Goal: Check status

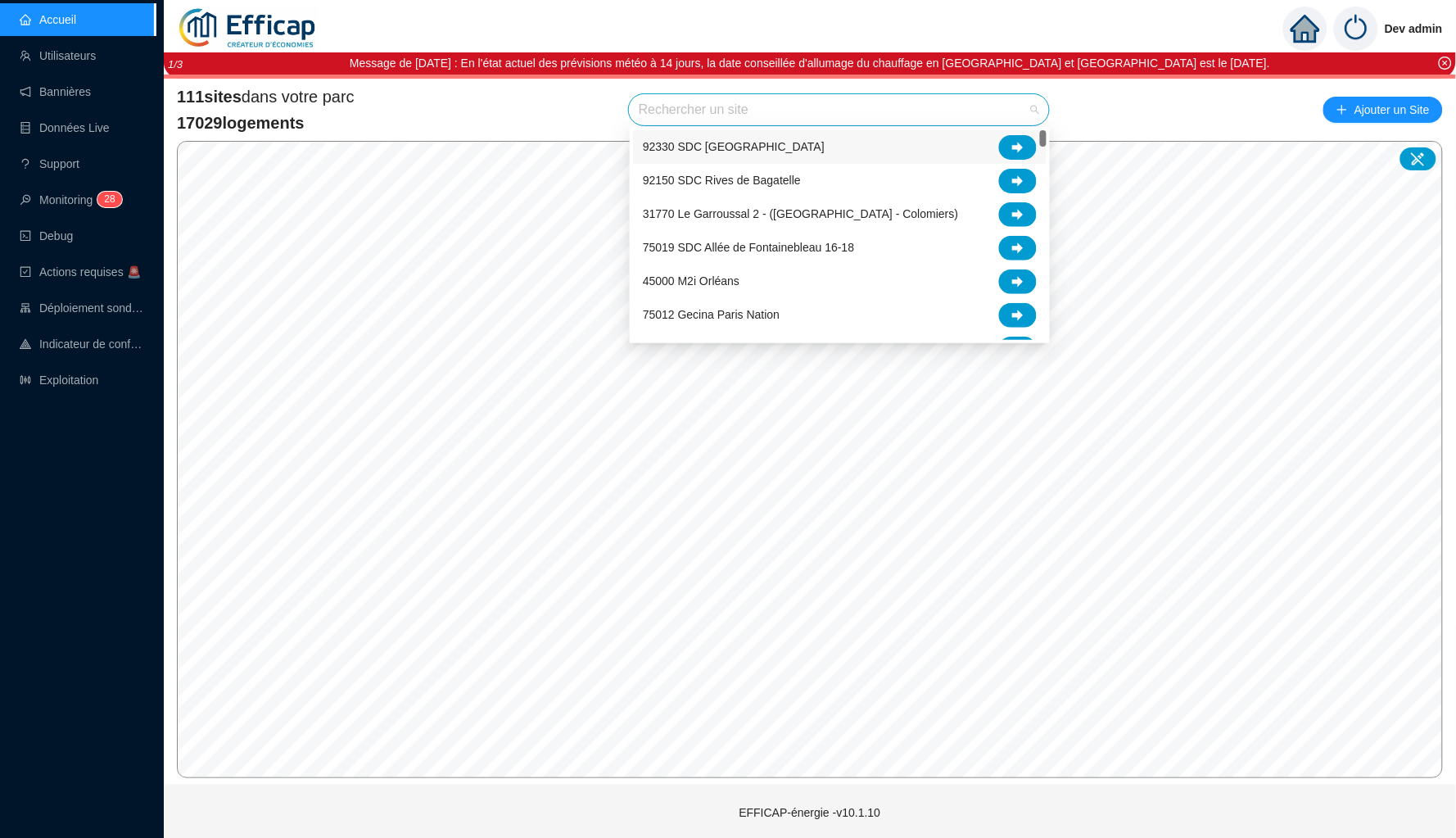
click at [771, 106] on input "search" at bounding box center [831, 109] width 386 height 31
click at [740, 105] on input "search" at bounding box center [831, 109] width 386 height 31
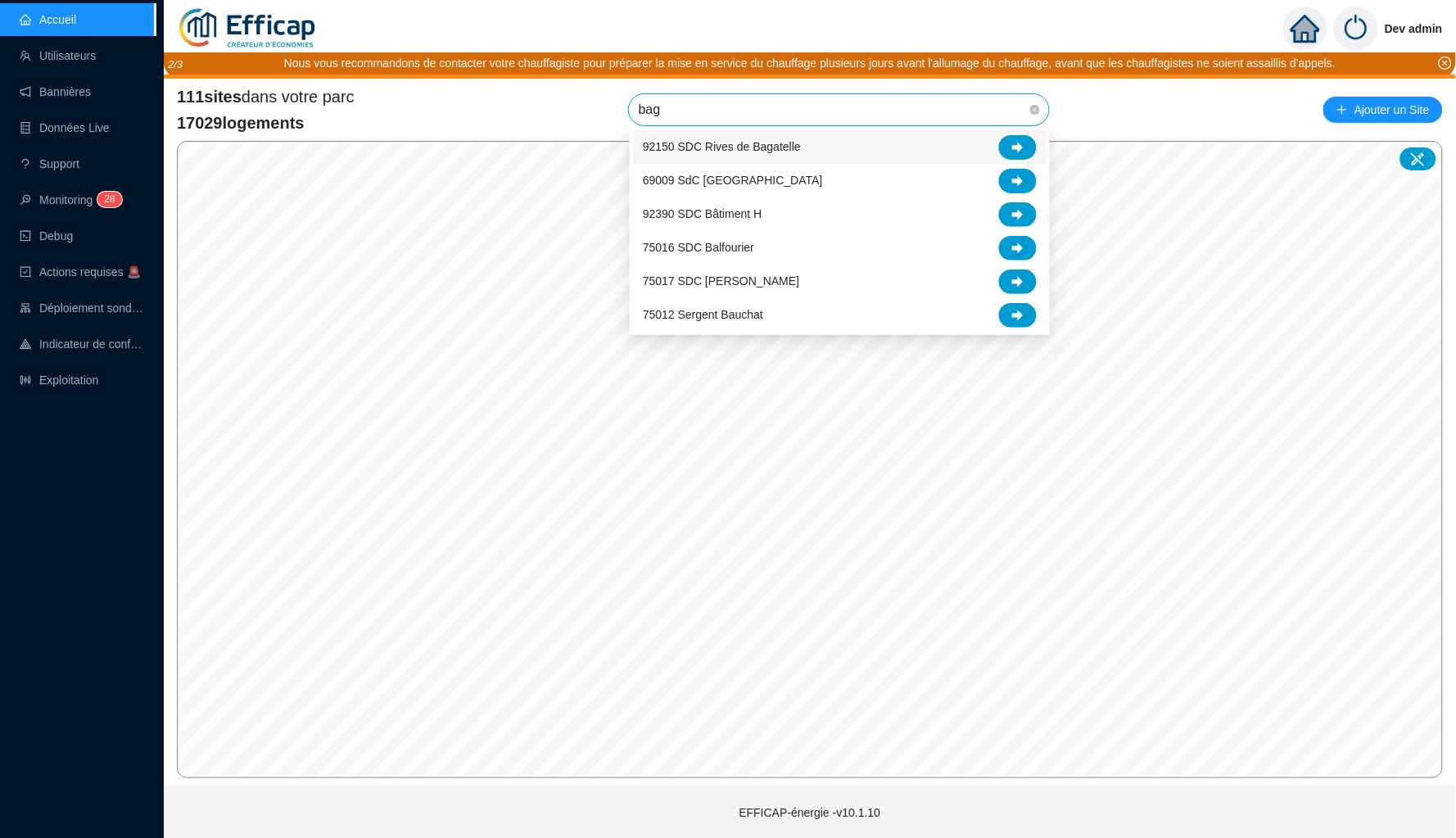
type input "baga"
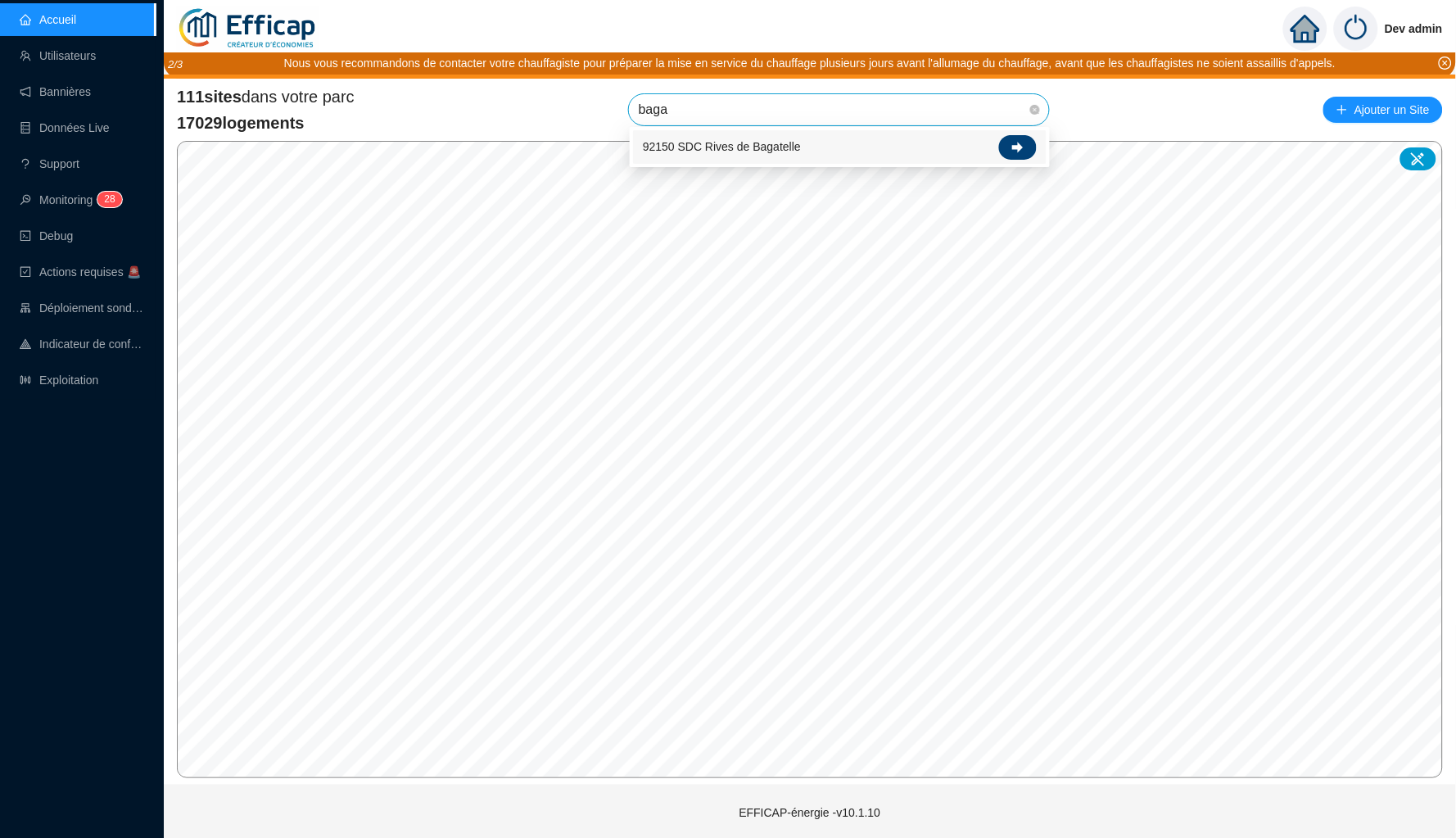
click at [1029, 140] on div at bounding box center [1018, 147] width 38 height 25
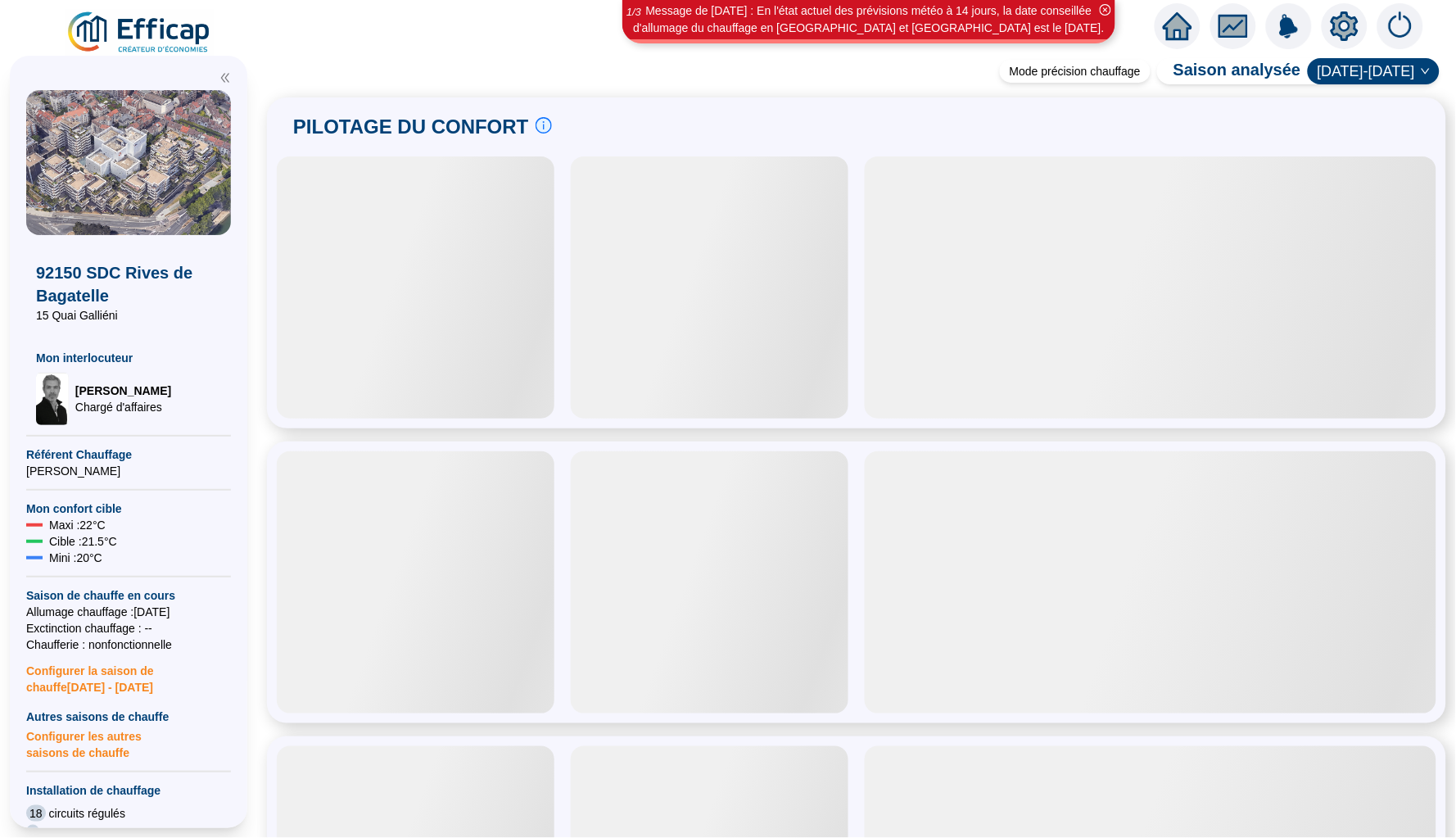
click at [1238, 27] on icon "fund" at bounding box center [1233, 27] width 25 height 19
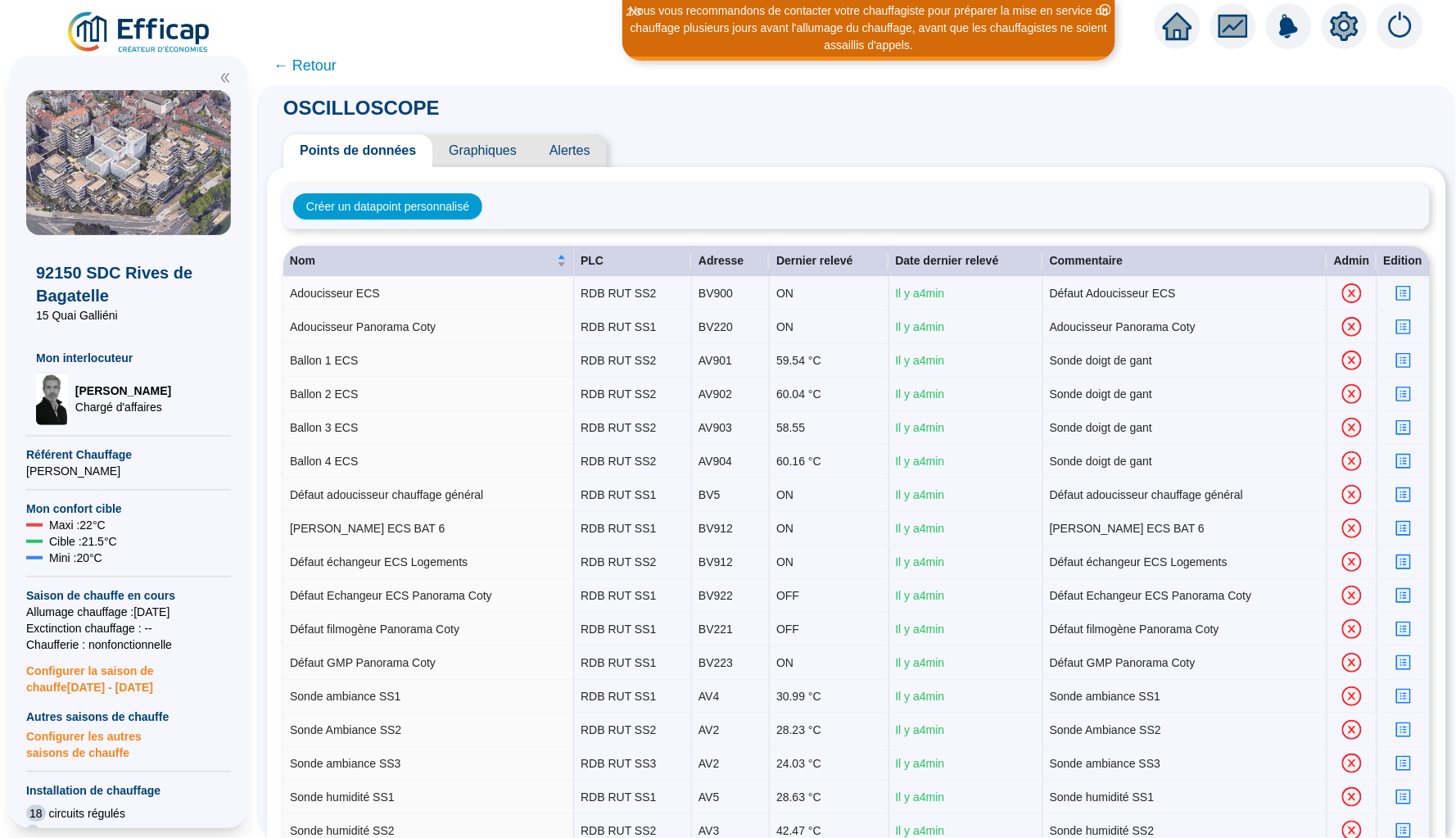
click at [493, 140] on span "Graphiques" at bounding box center [483, 151] width 101 height 33
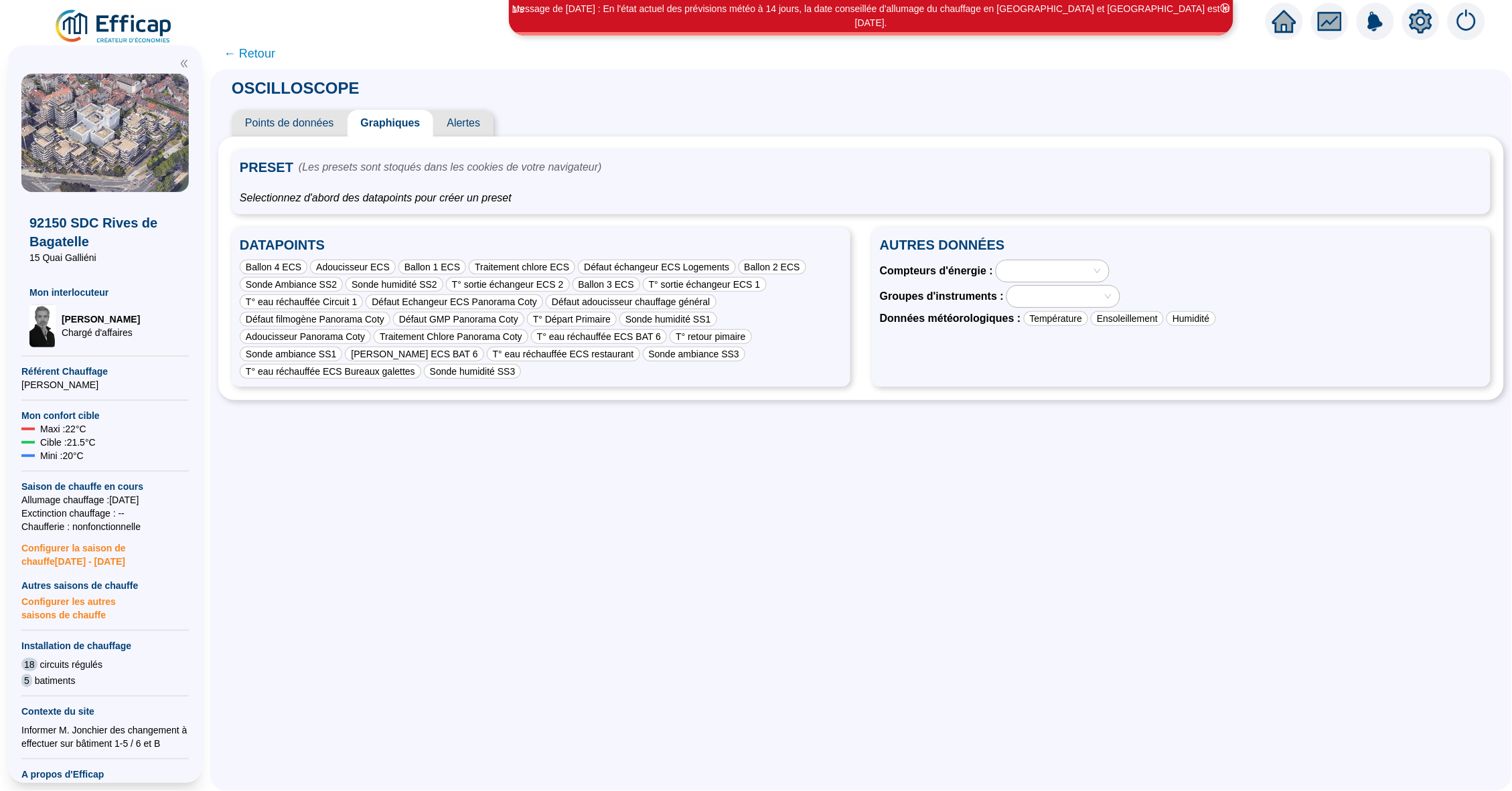
click at [303, 119] on span "Points de données" at bounding box center [289, 123] width 116 height 27
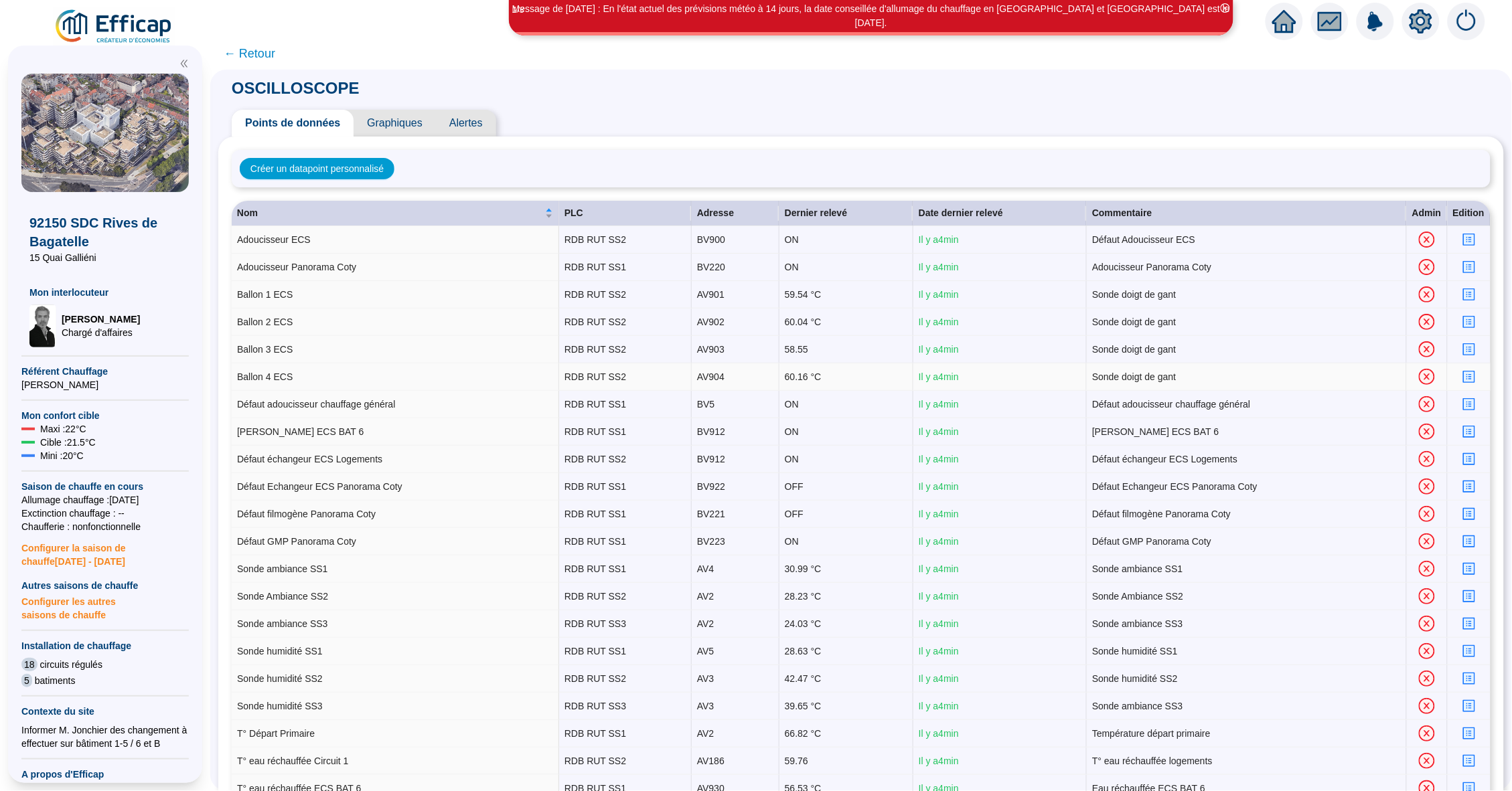
scroll to position [5, 0]
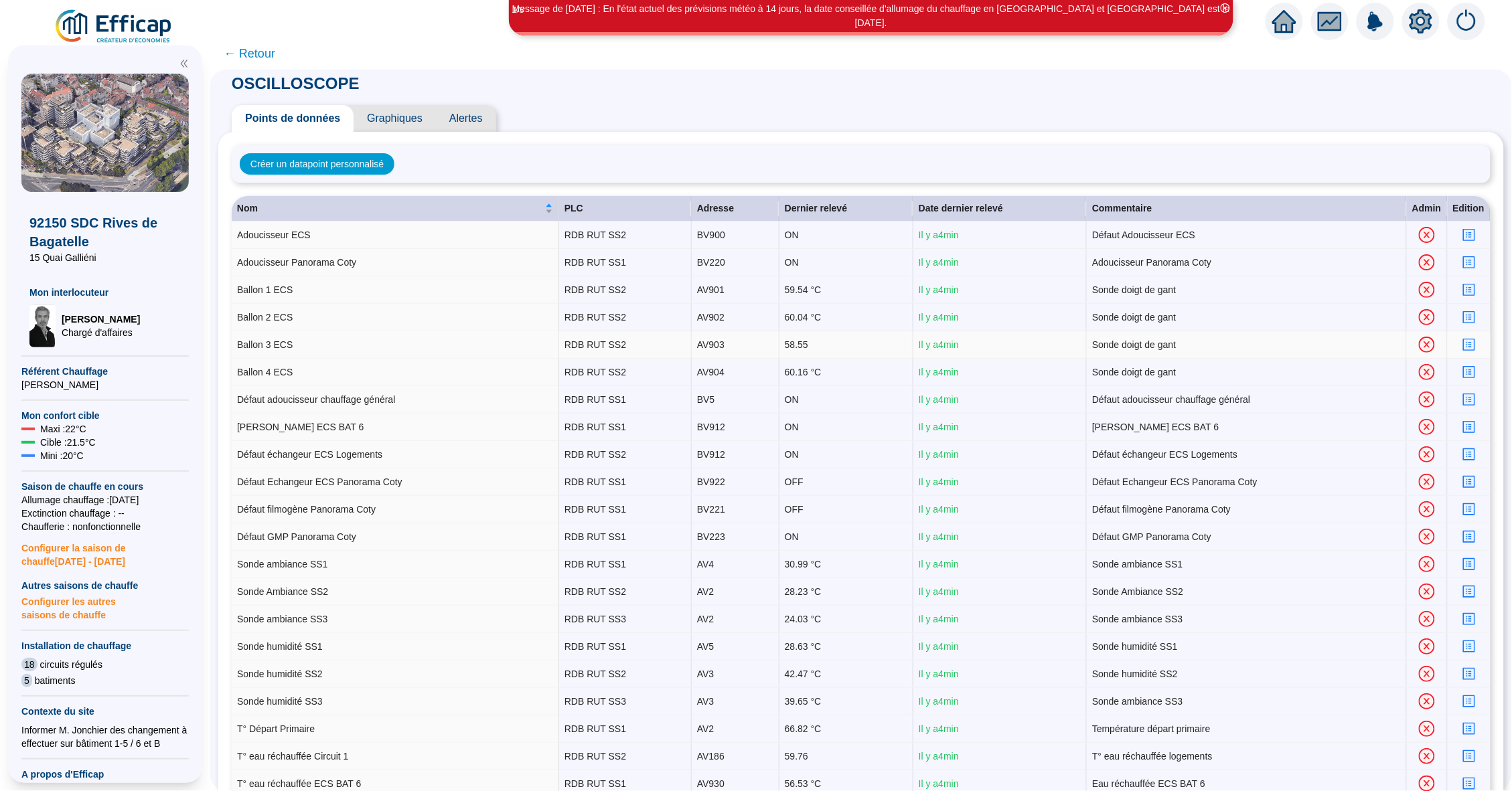
click at [1190, 344] on icon "profile" at bounding box center [1469, 344] width 10 height 10
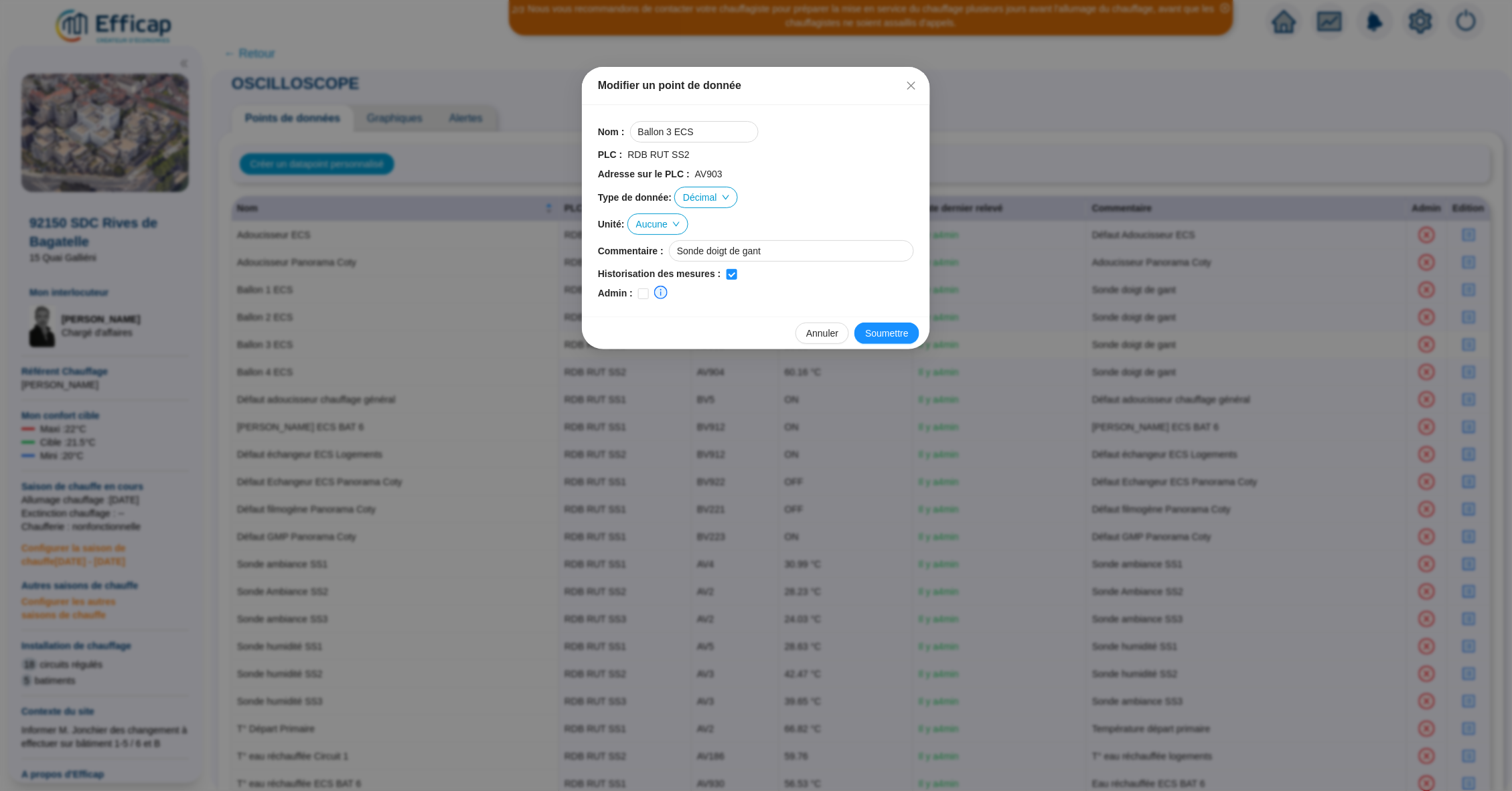
click at [680, 214] on span "Aucune" at bounding box center [658, 224] width 43 height 20
click at [658, 272] on div "°C" at bounding box center [663, 271] width 40 height 14
click at [884, 327] on span "Soumettre" at bounding box center [887, 333] width 43 height 14
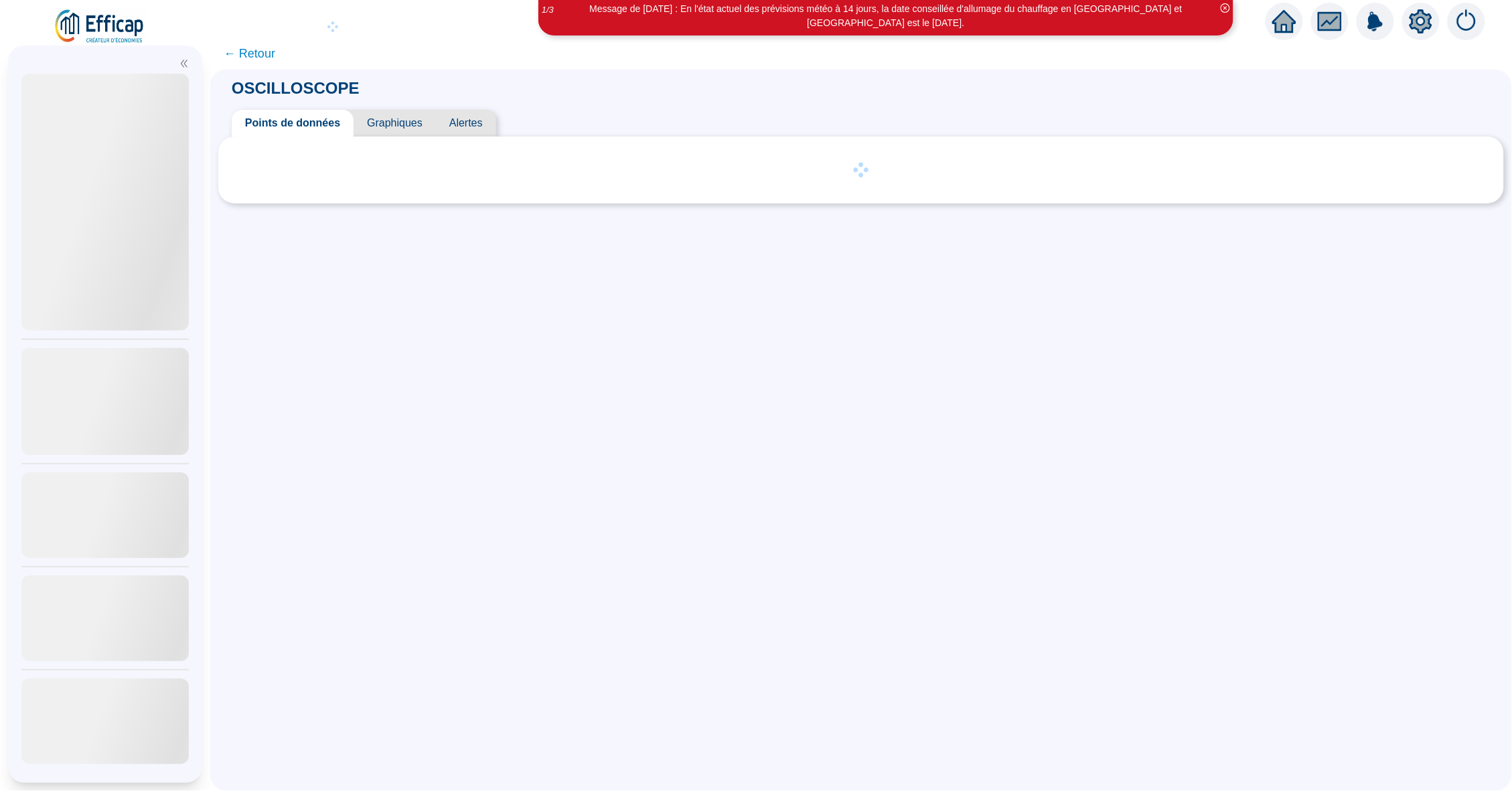
click at [393, 119] on span "Graphiques" at bounding box center [395, 123] width 82 height 27
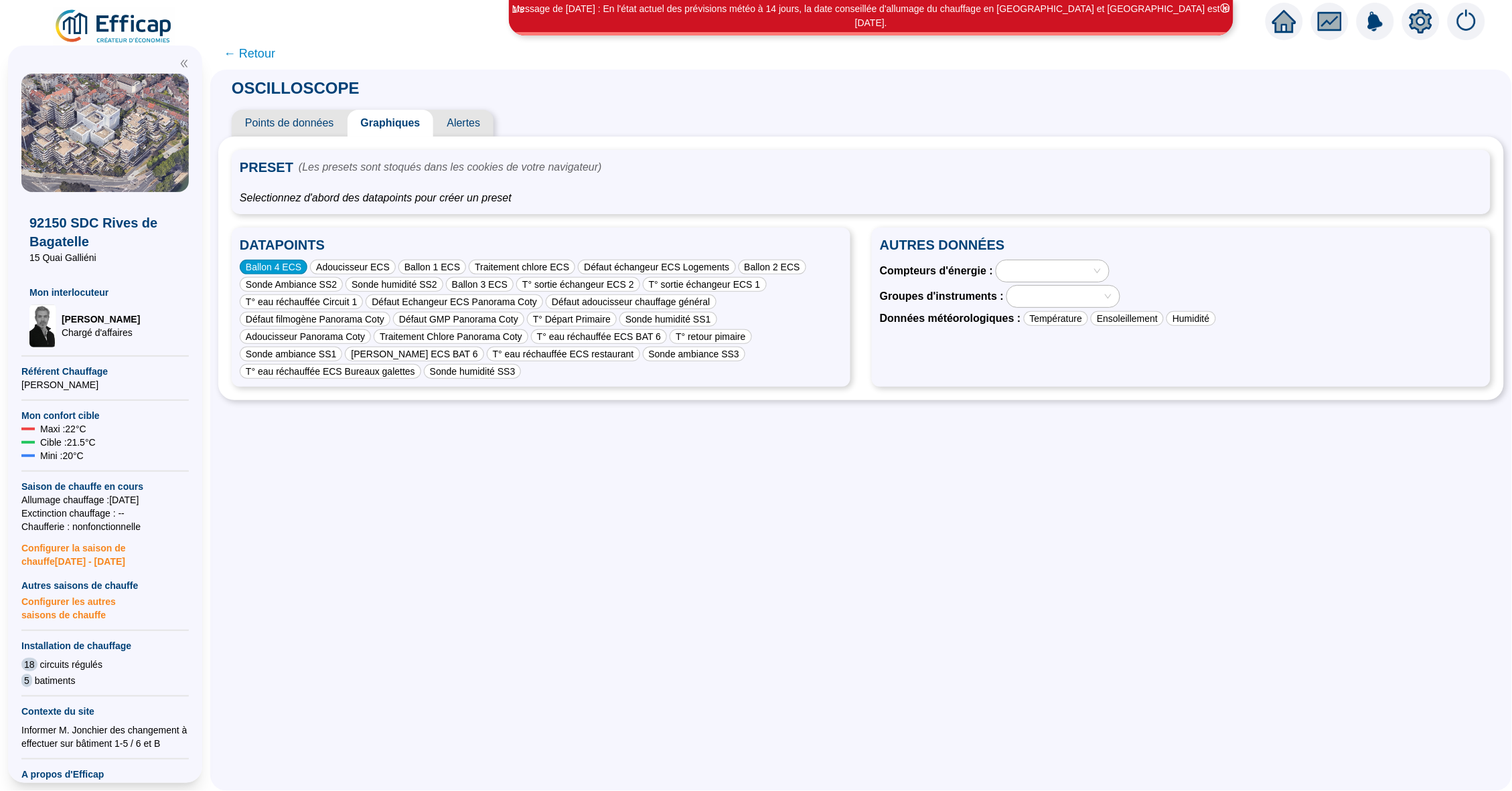
click at [284, 264] on div "Ballon 4 ECS" at bounding box center [273, 267] width 67 height 15
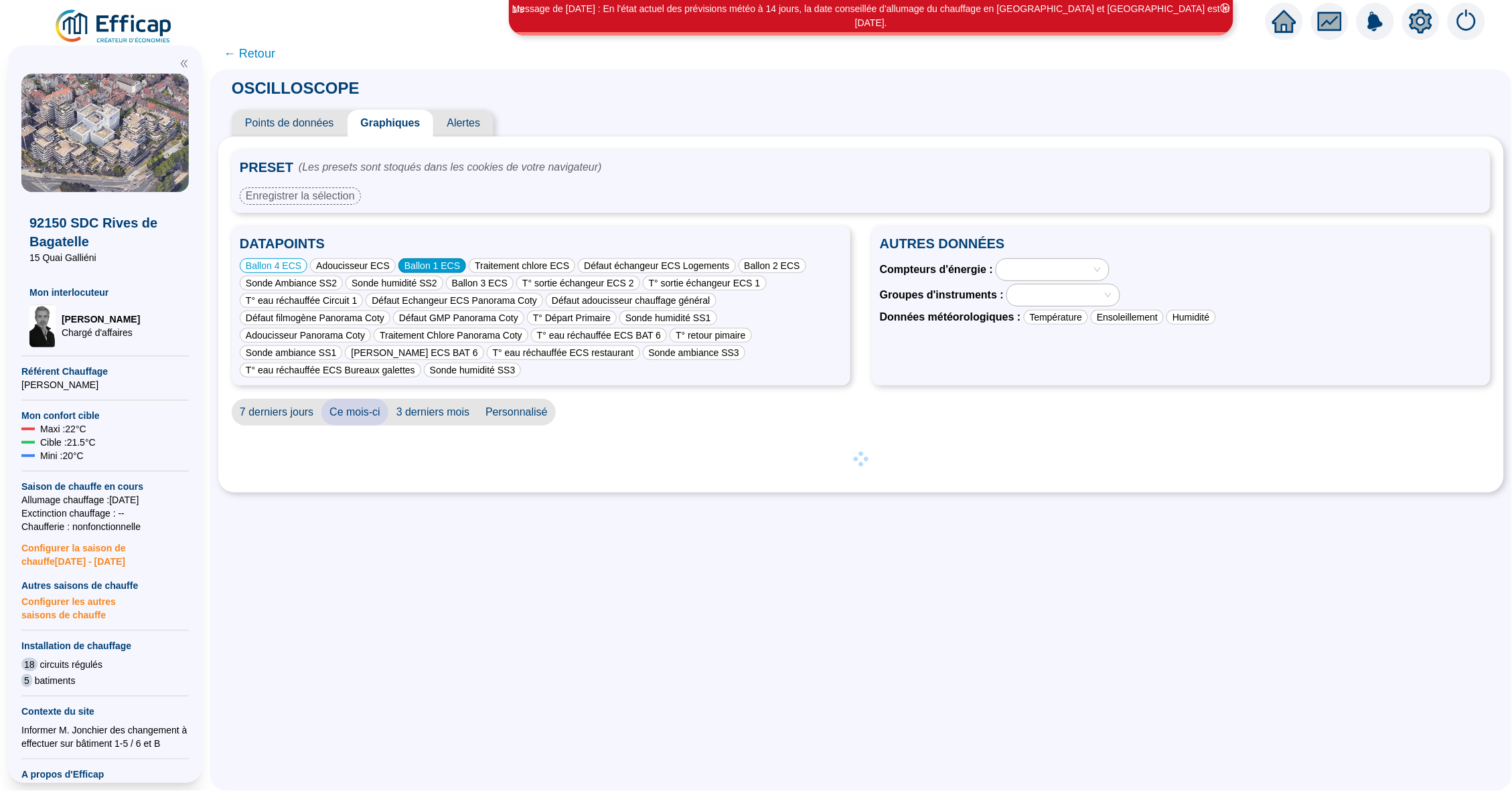
click at [426, 264] on div "Ballon 1 ECS" at bounding box center [432, 265] width 67 height 15
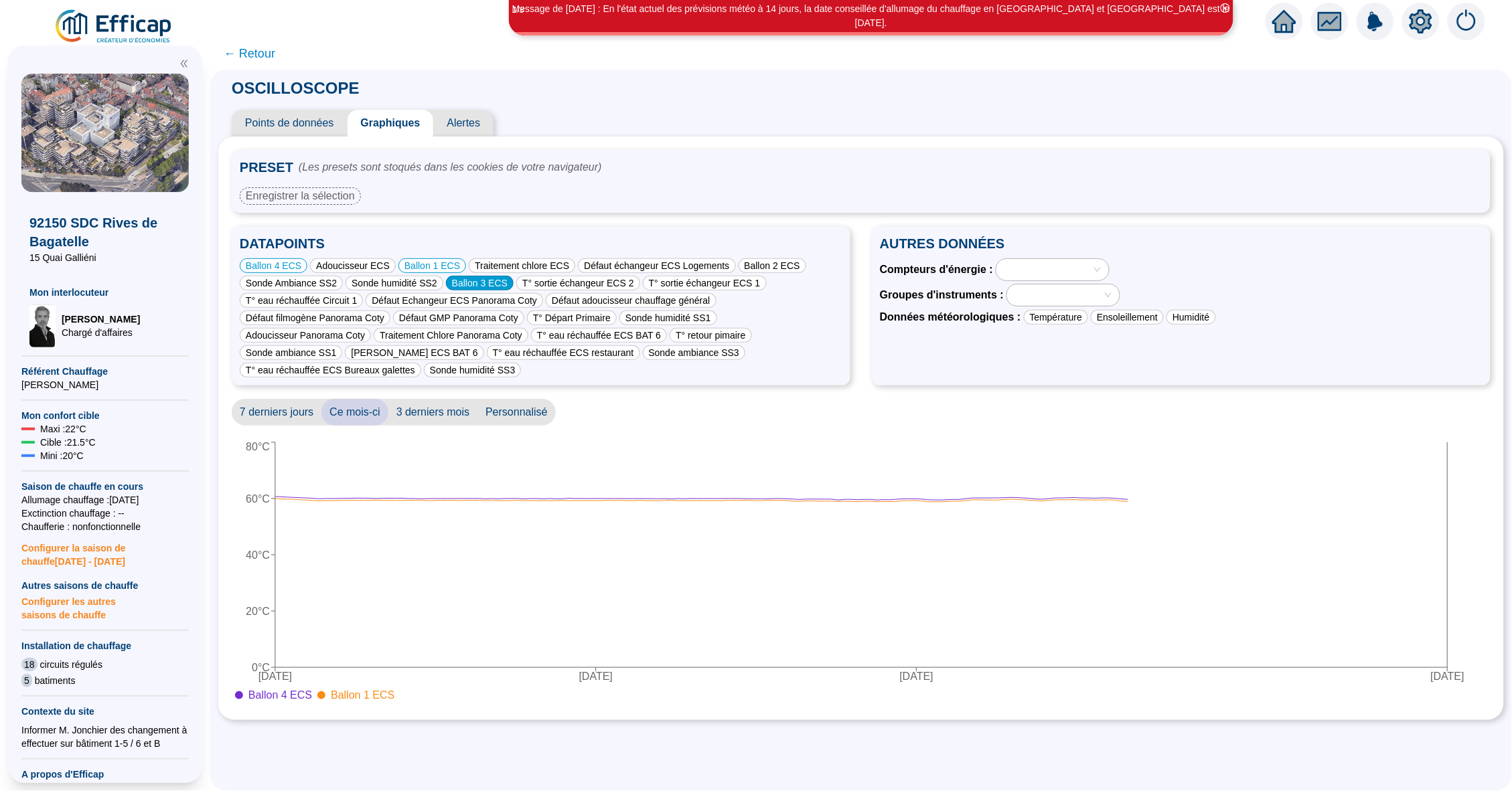
click at [498, 282] on div "Ballon 3 ECS" at bounding box center [479, 283] width 67 height 15
click at [773, 261] on div "Ballon 2 ECS" at bounding box center [772, 265] width 67 height 15
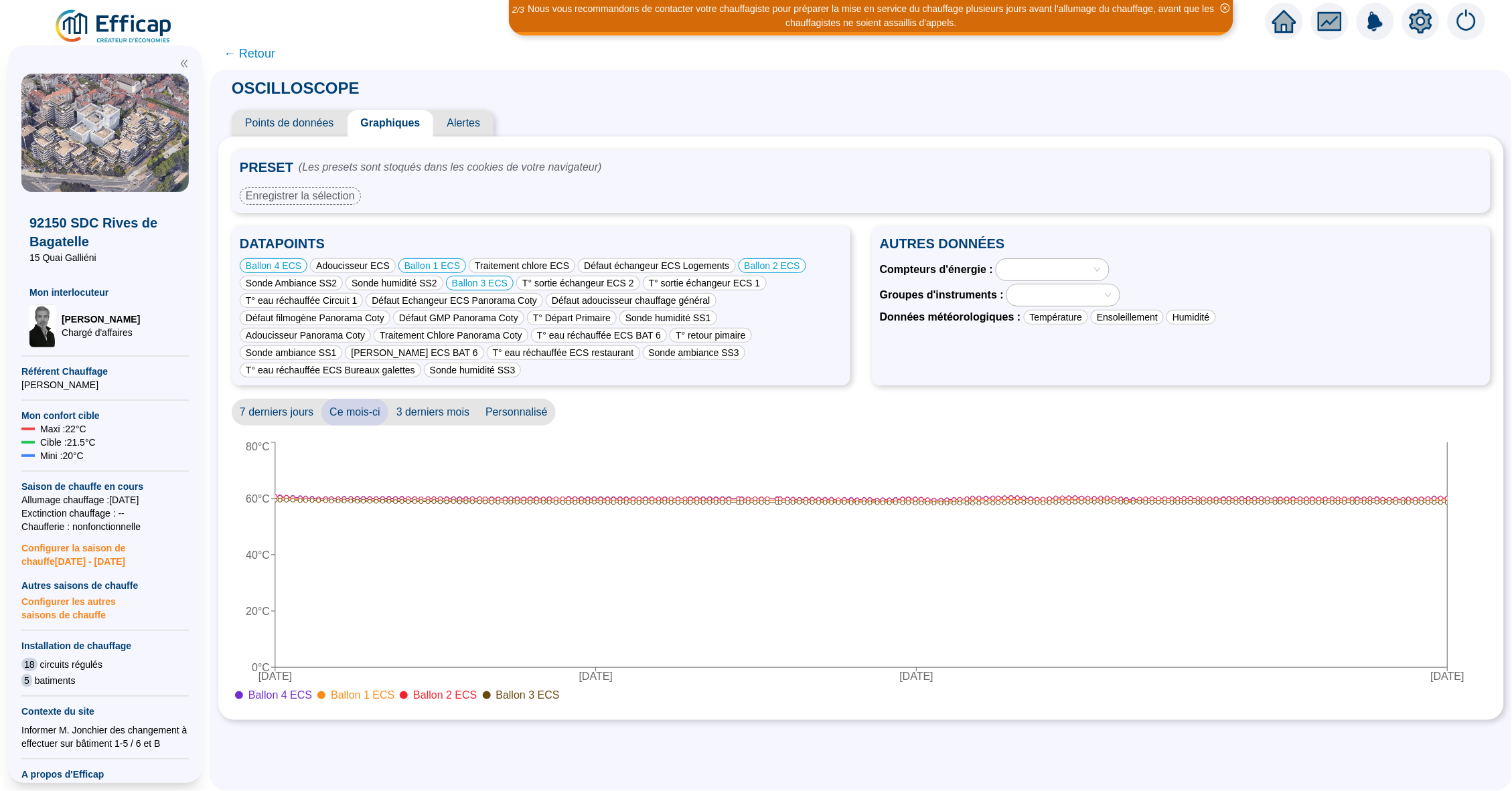
click at [1063, 258] on div at bounding box center [1052, 269] width 114 height 22
click at [1060, 265] on div at bounding box center [1046, 270] width 93 height 19
click at [1067, 291] on div "SS1 CH + ECS BAT 6 C10" at bounding box center [1057, 295] width 91 height 14
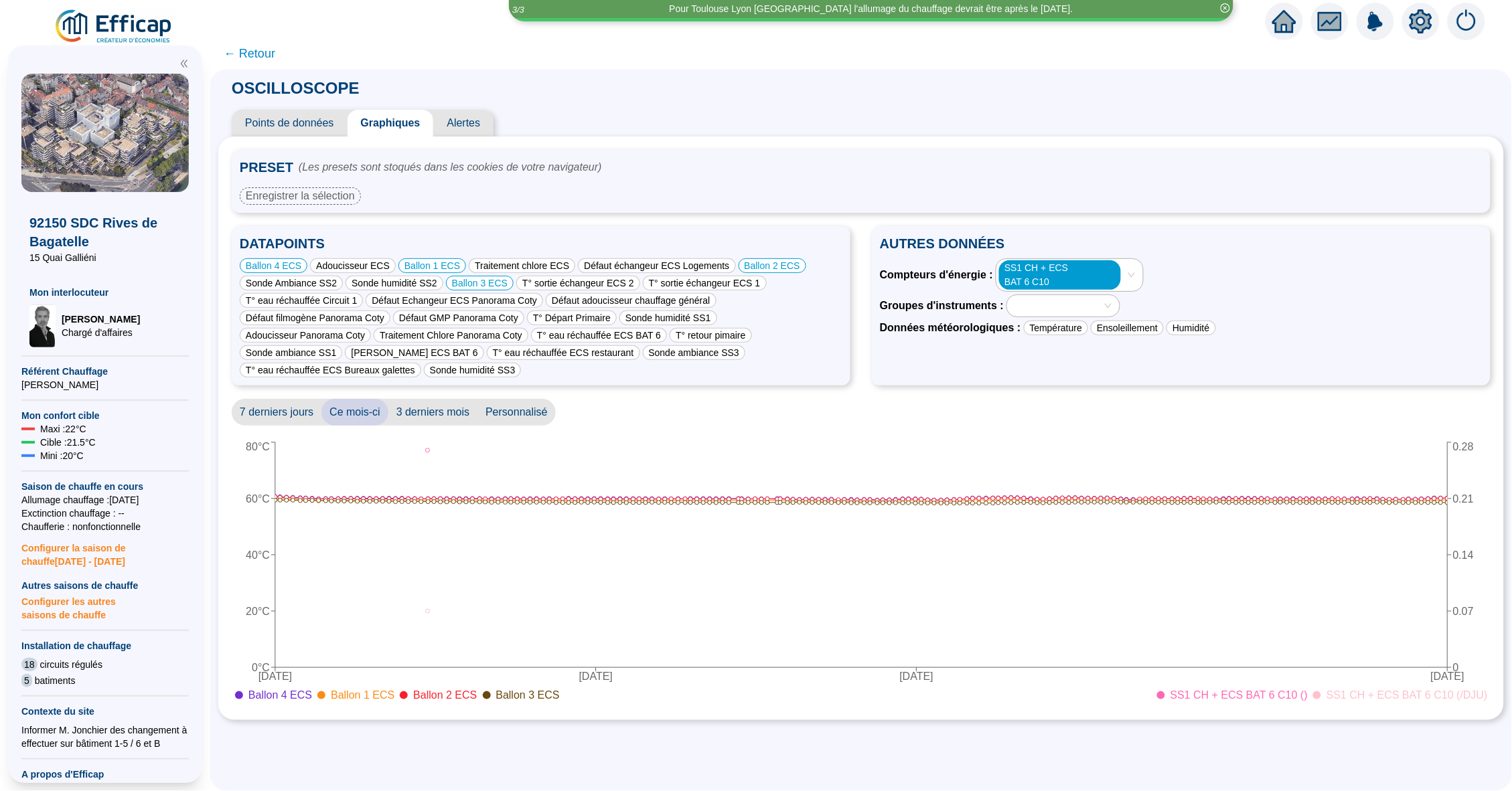
click at [1126, 271] on input "search" at bounding box center [1124, 275] width 2 height 16
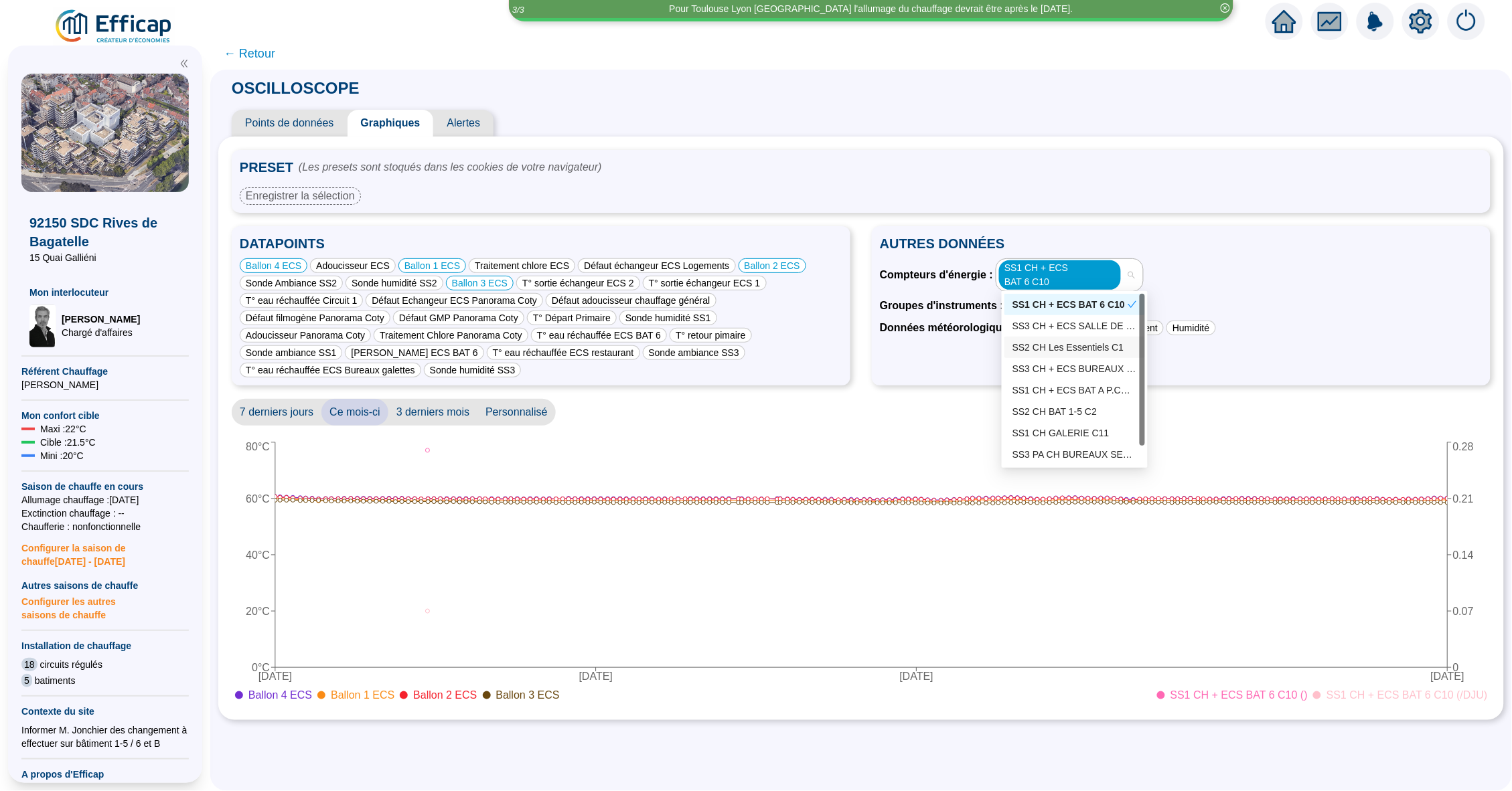
click at [1073, 350] on div "SS2 CH Les Essentiels C1" at bounding box center [1074, 347] width 125 height 14
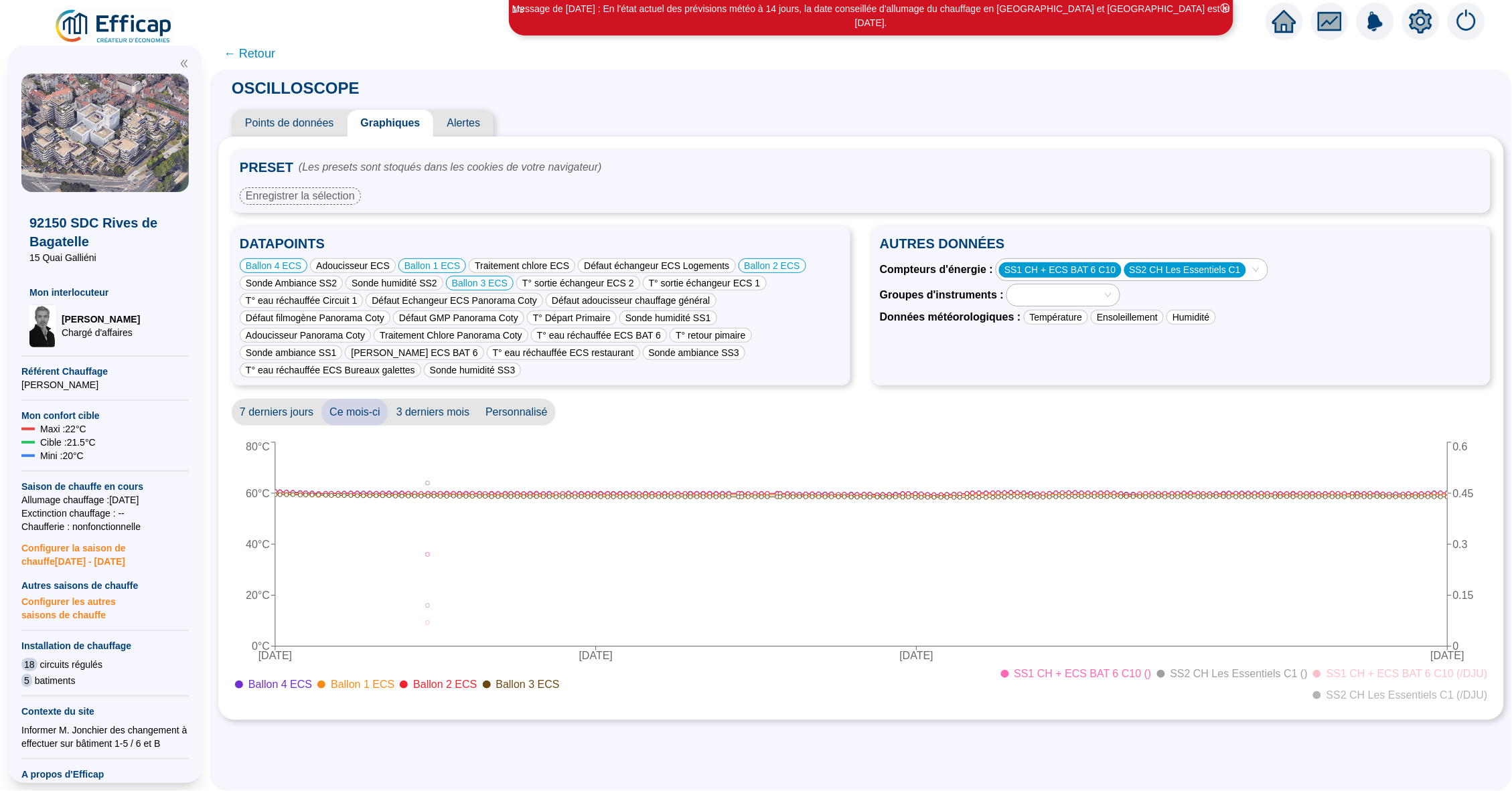
click at [1251, 271] on input "search" at bounding box center [1250, 269] width 2 height 16
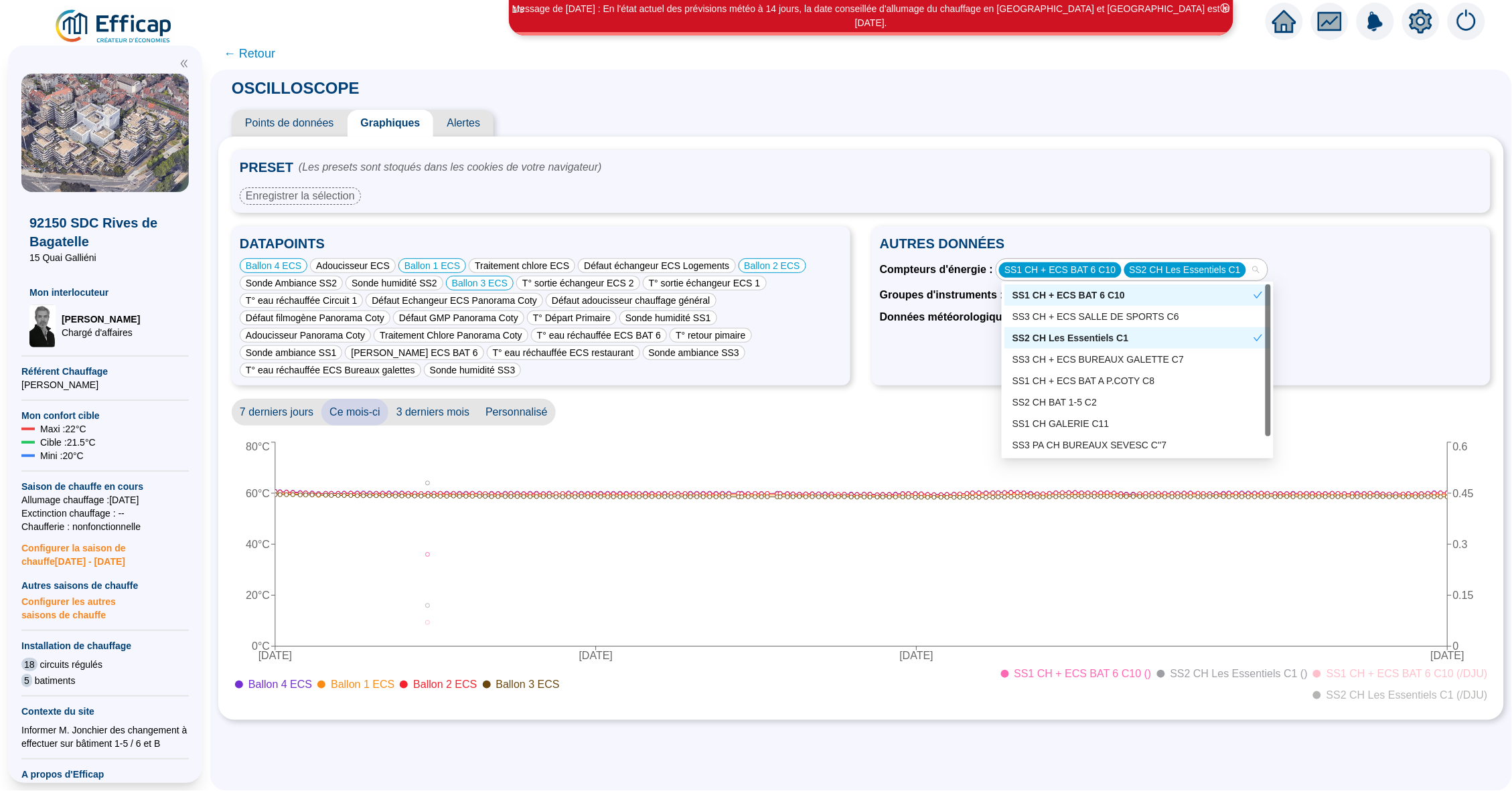
click at [1257, 336] on icon "check" at bounding box center [1258, 338] width 9 height 9
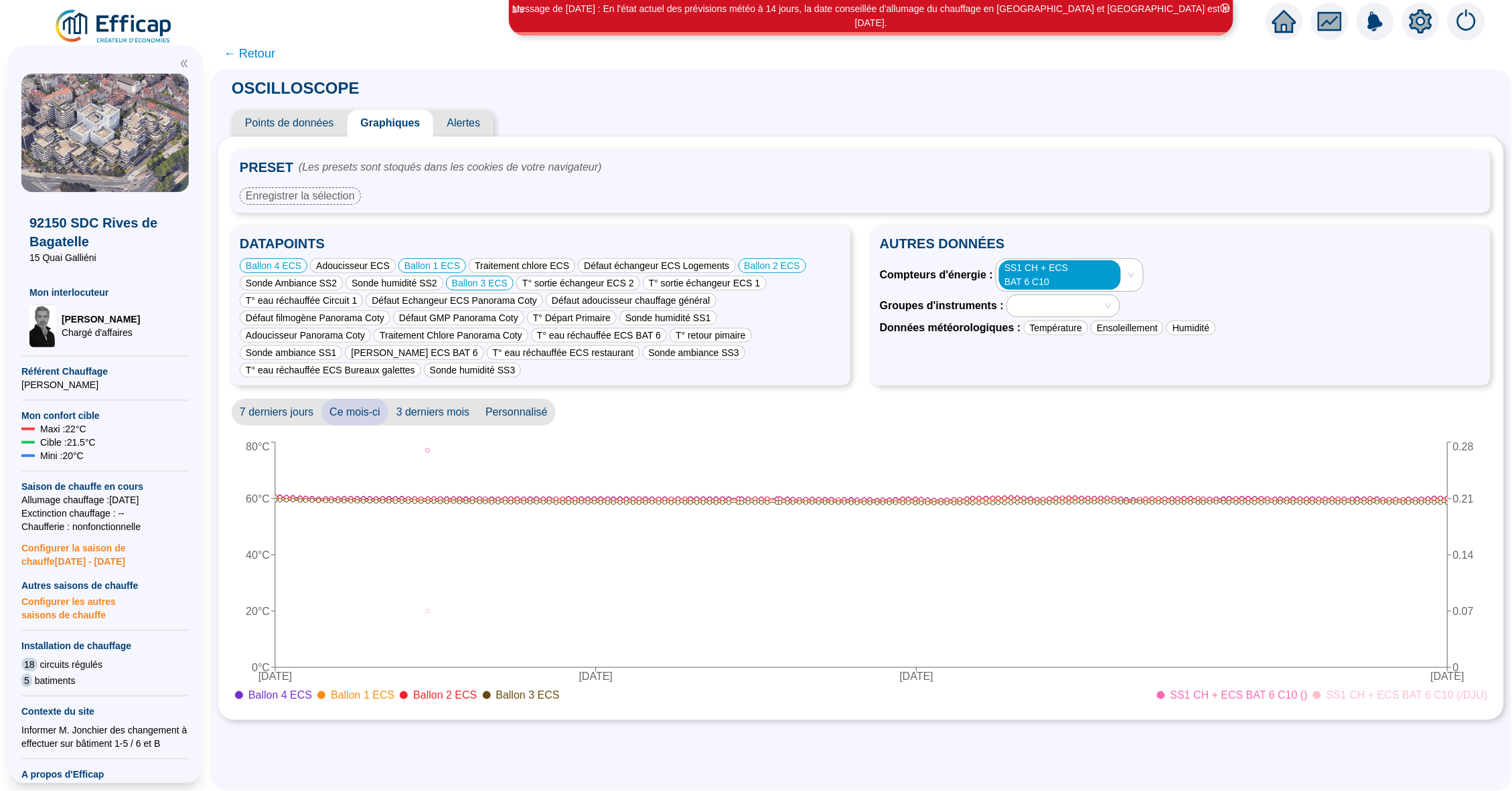
click at [1137, 269] on div "SS1 CH + ECS BAT 6 C10" at bounding box center [1069, 275] width 146 height 32
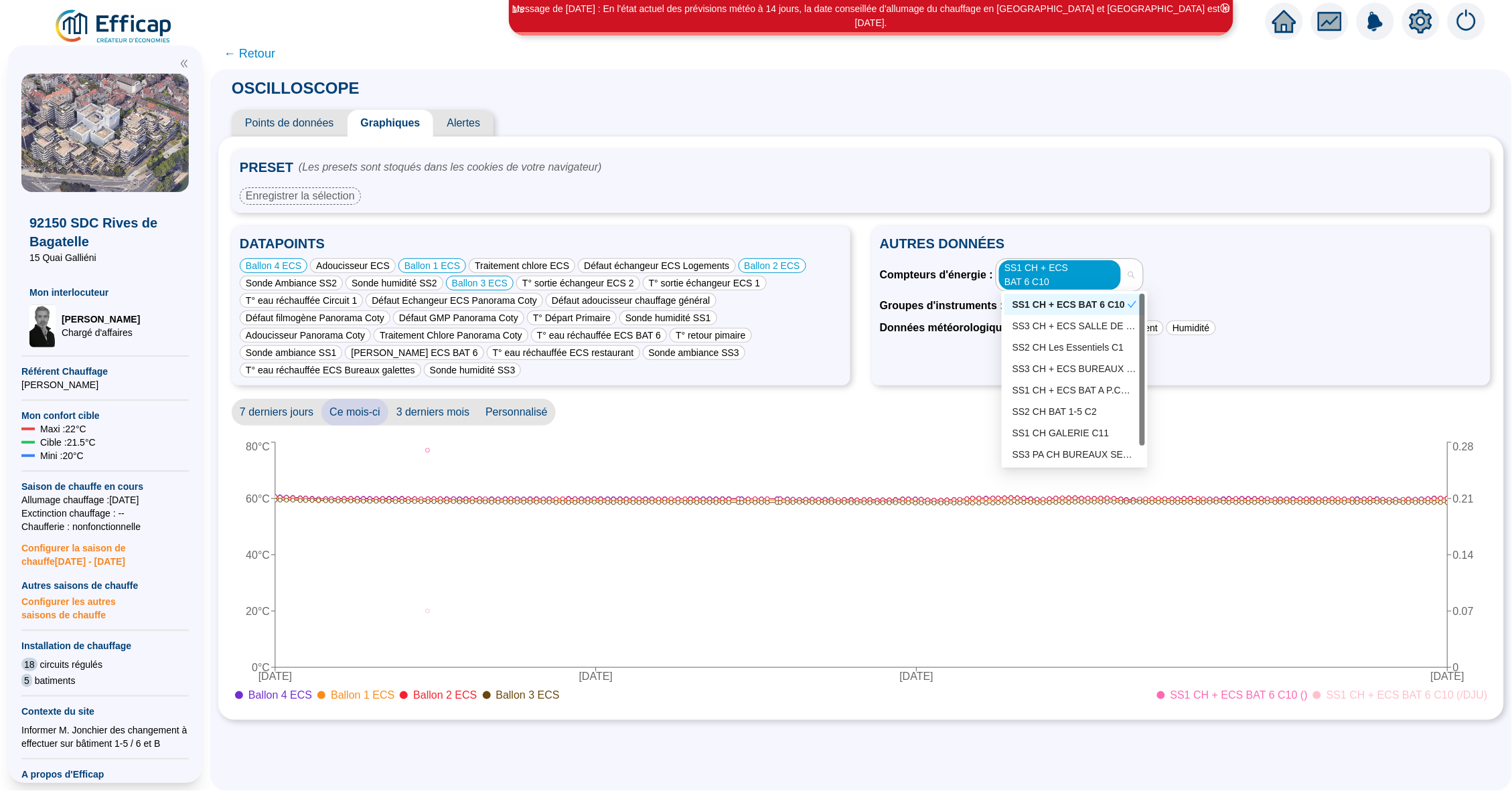
click at [1119, 301] on div "SS1 CH + ECS BAT 6 C10" at bounding box center [1070, 305] width 115 height 14
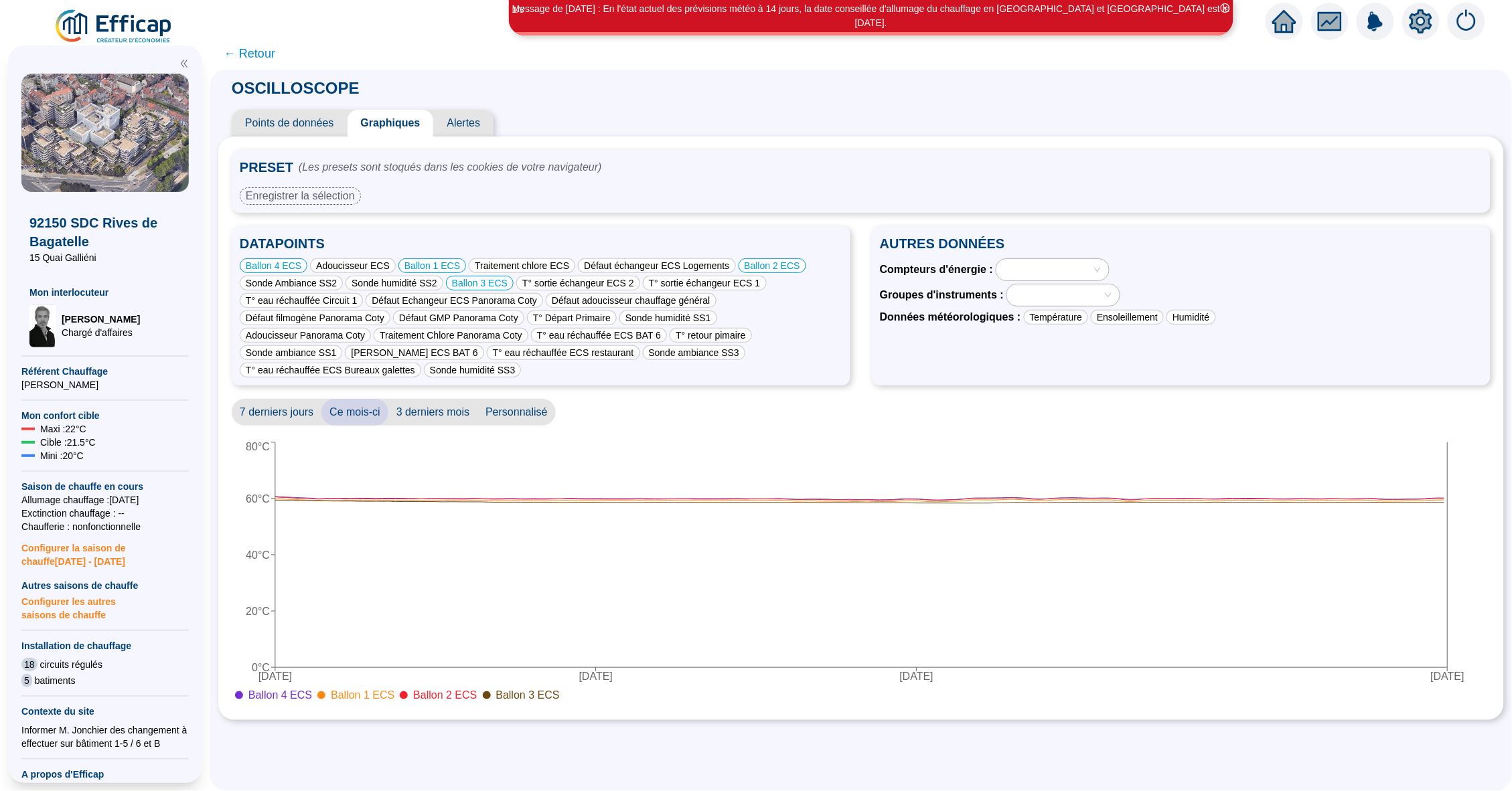
click at [1100, 272] on div at bounding box center [1052, 270] width 112 height 22
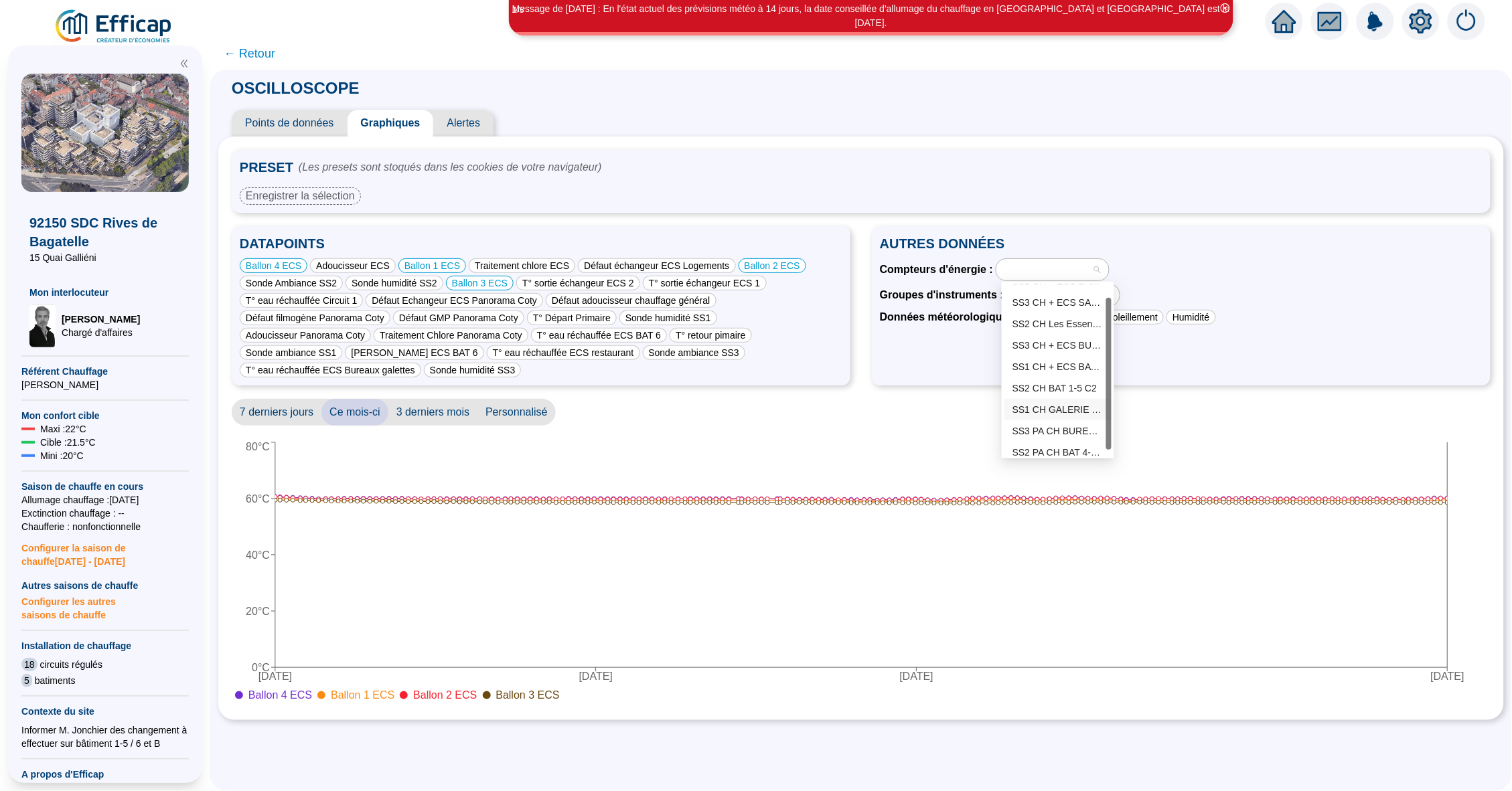
scroll to position [13, 0]
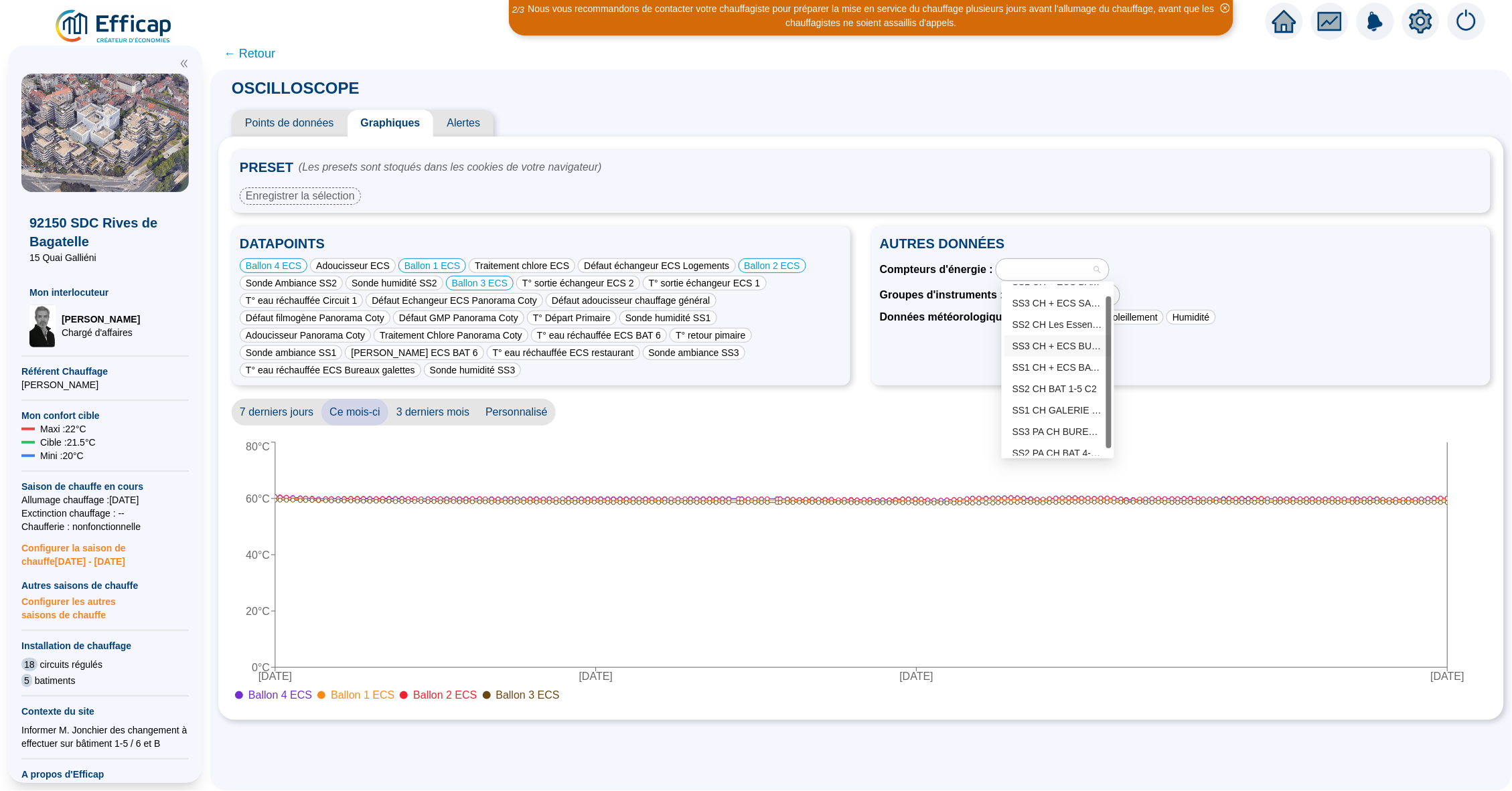
click at [1054, 350] on div "SS3 CH + ECS BUREAUX GALETTE C7" at bounding box center [1057, 347] width 91 height 14
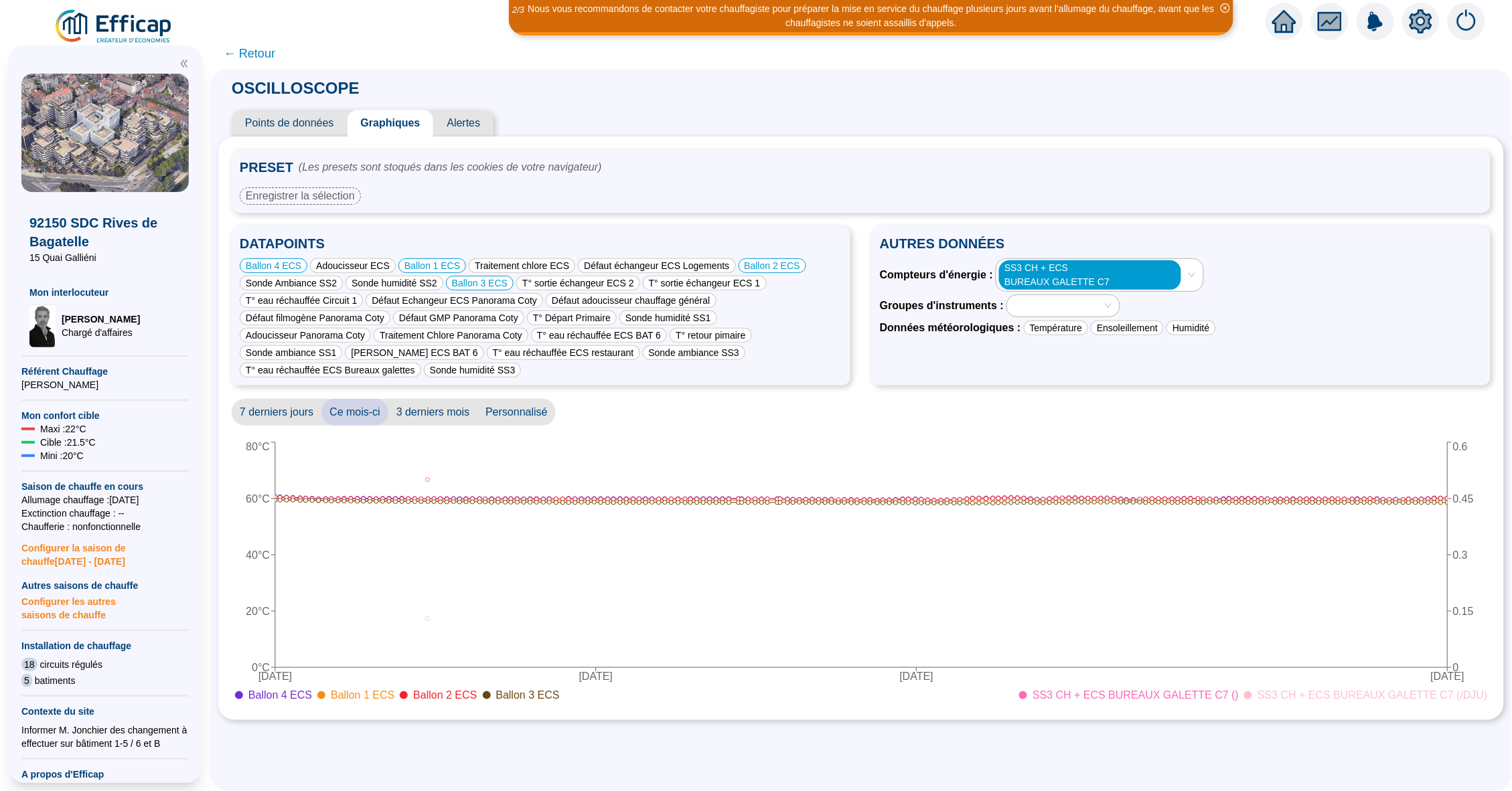
click at [1170, 693] on span "SS3 CH + ECS BUREAUX GALETTE C7 ()" at bounding box center [1136, 695] width 206 height 16
click at [1299, 693] on span "SS3 CH + ECS BUREAUX GALETTE C7 (/DJU)" at bounding box center [1372, 695] width 230 height 16
click at [1195, 277] on div "SS3 CH + ECS BUREAUX GALETTE C7" at bounding box center [1099, 275] width 206 height 32
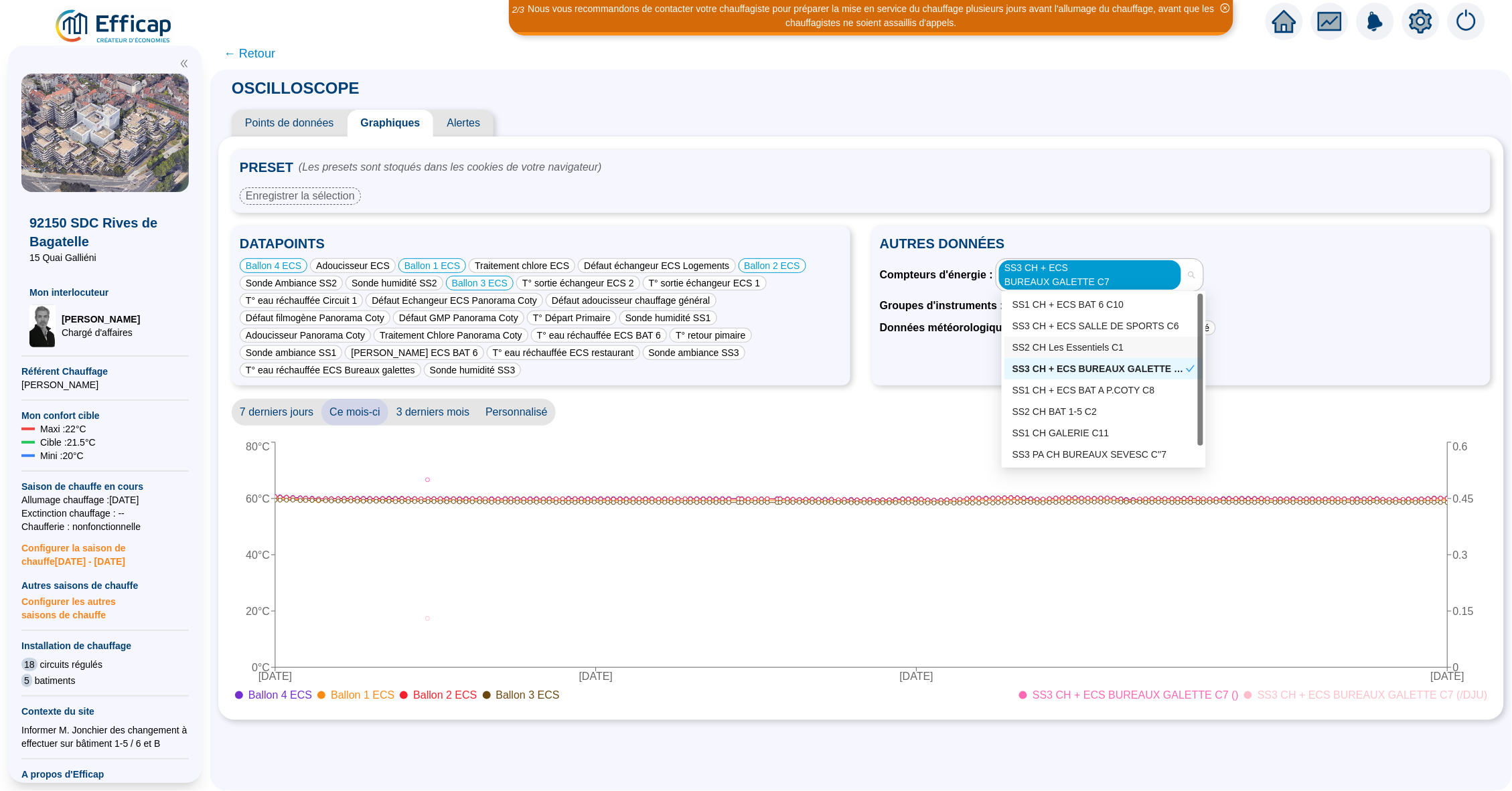
click at [1105, 354] on div "SS2 CH Les Essentiels C1" at bounding box center [1104, 347] width 199 height 22
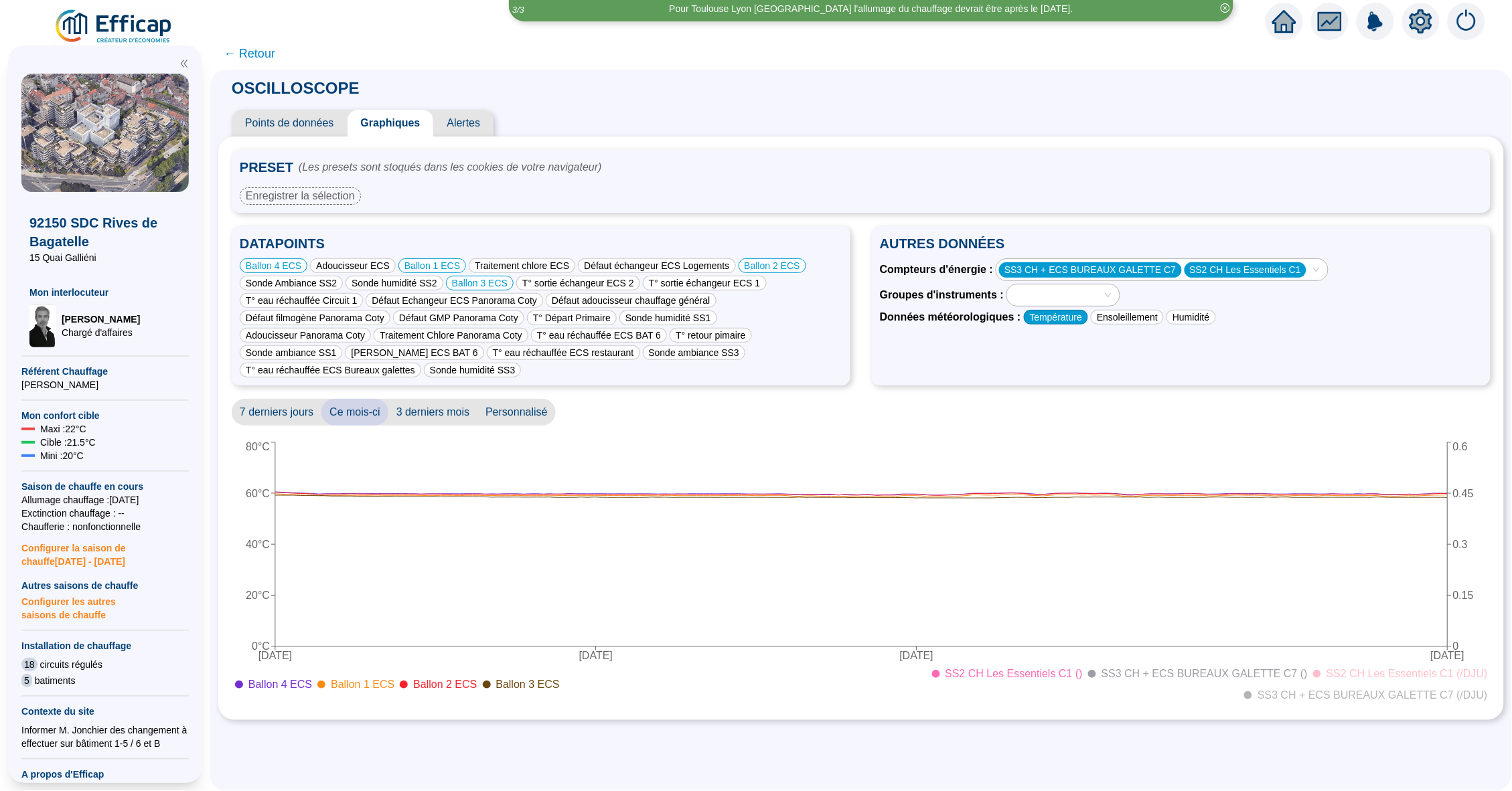
click at [1081, 314] on div "Température" at bounding box center [1057, 317] width 65 height 15
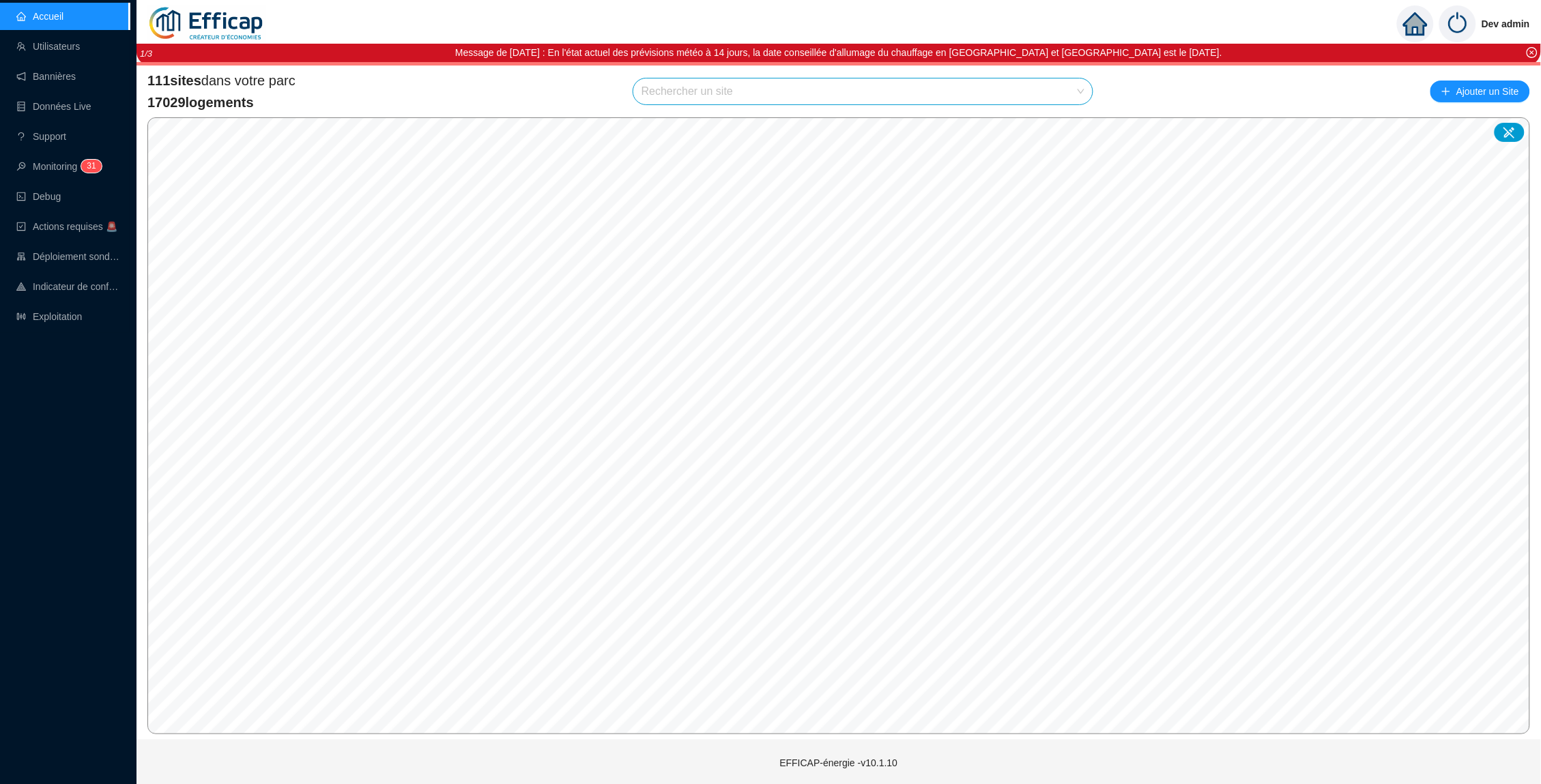
click at [689, 87] on input "search" at bounding box center [856, 91] width 431 height 26
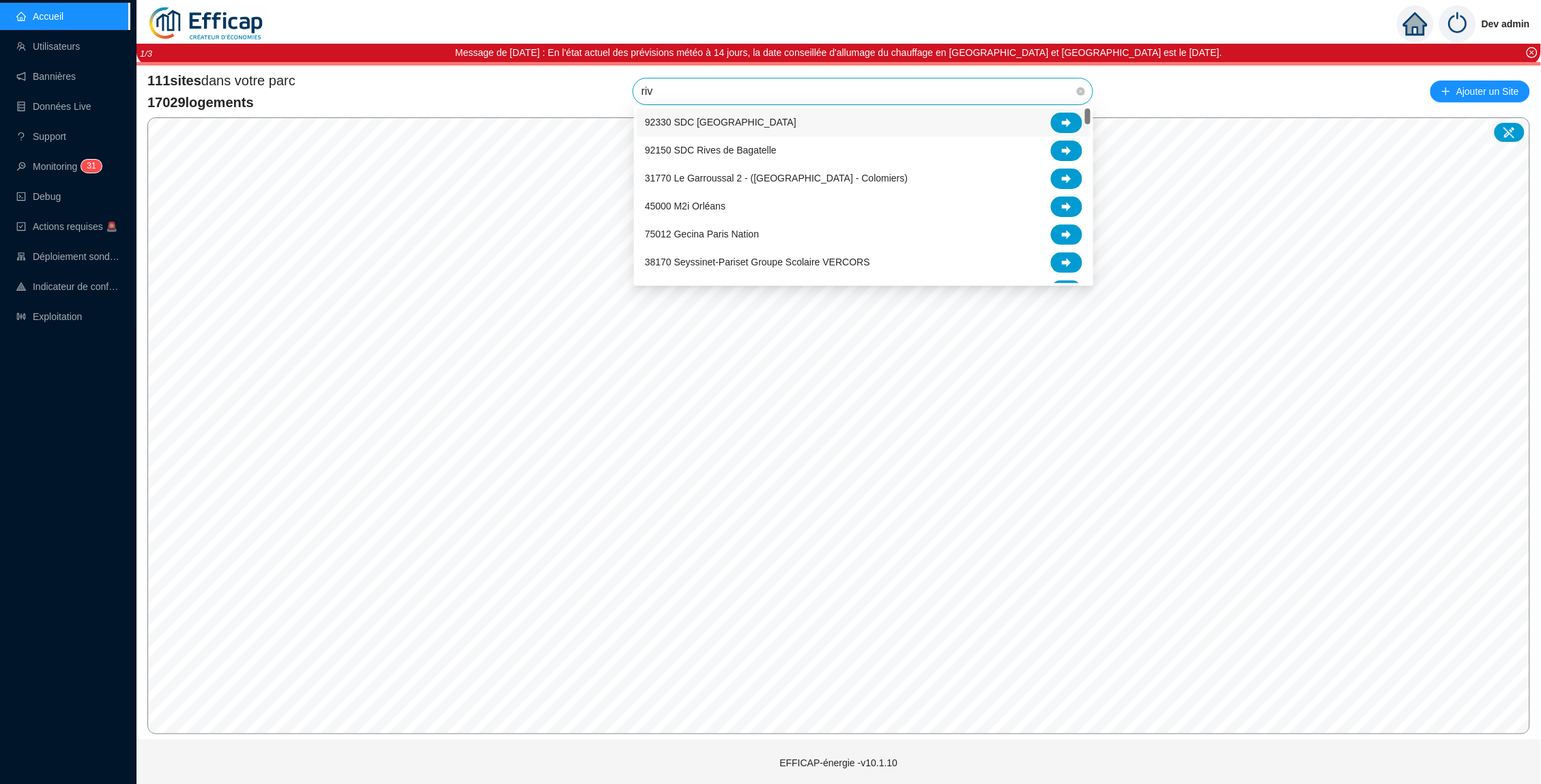
type input "rivi"
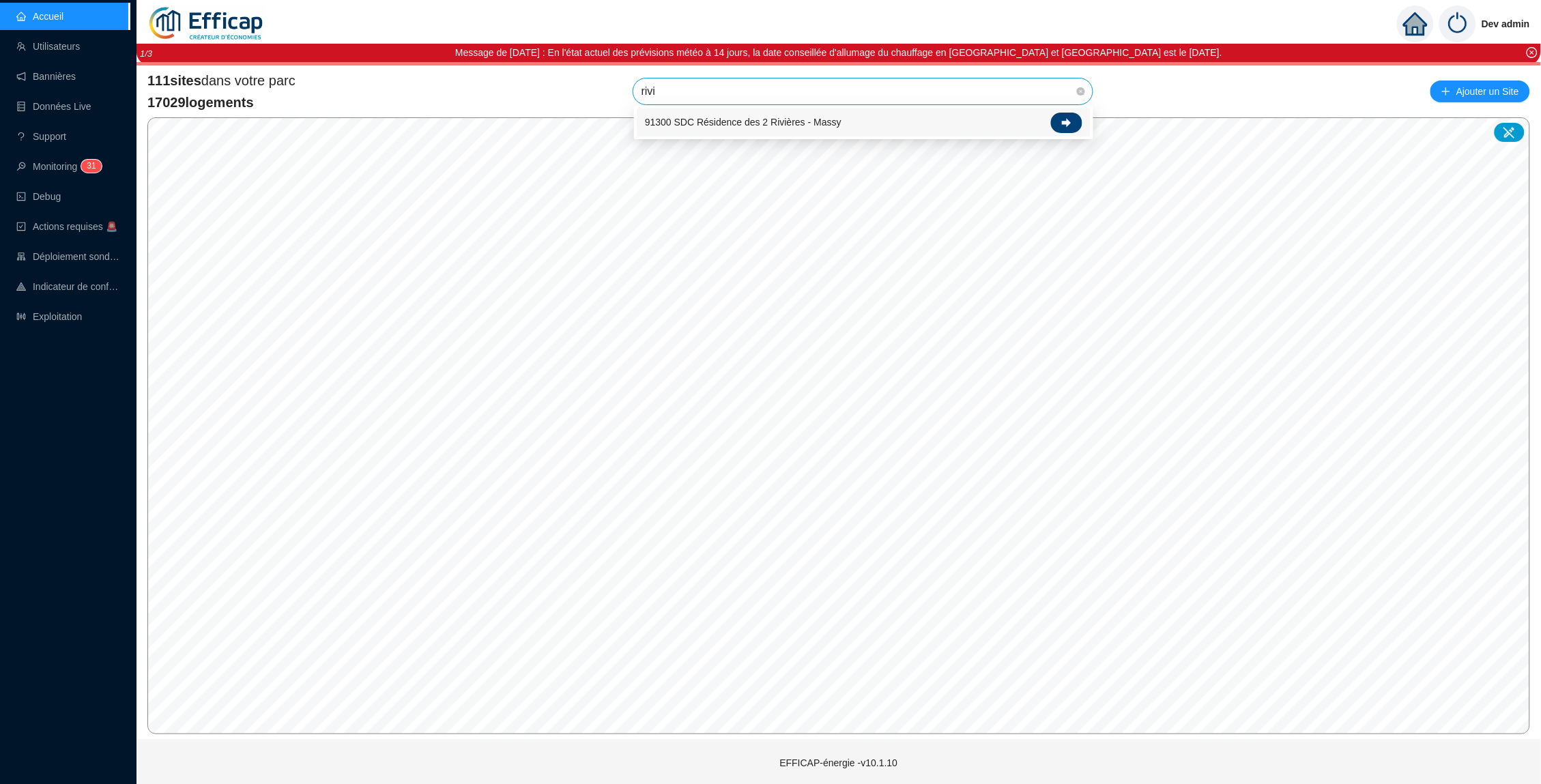
click at [1069, 120] on icon at bounding box center [1067, 122] width 9 height 9
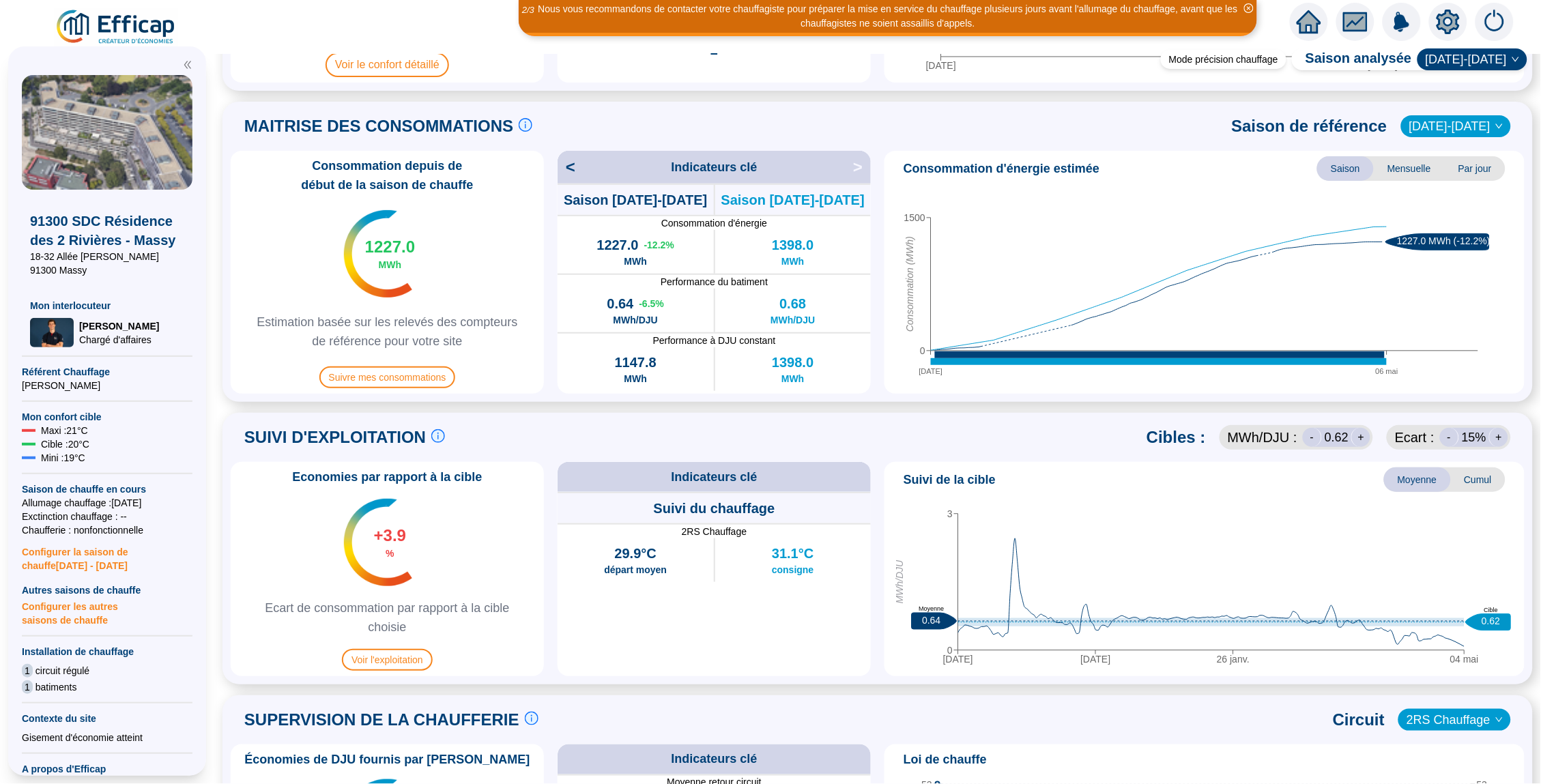
scroll to position [277, 0]
click at [1466, 131] on span "2021-2022" at bounding box center [1456, 127] width 93 height 21
click at [1452, 152] on div "[DATE]-[DATE]" at bounding box center [1465, 154] width 69 height 14
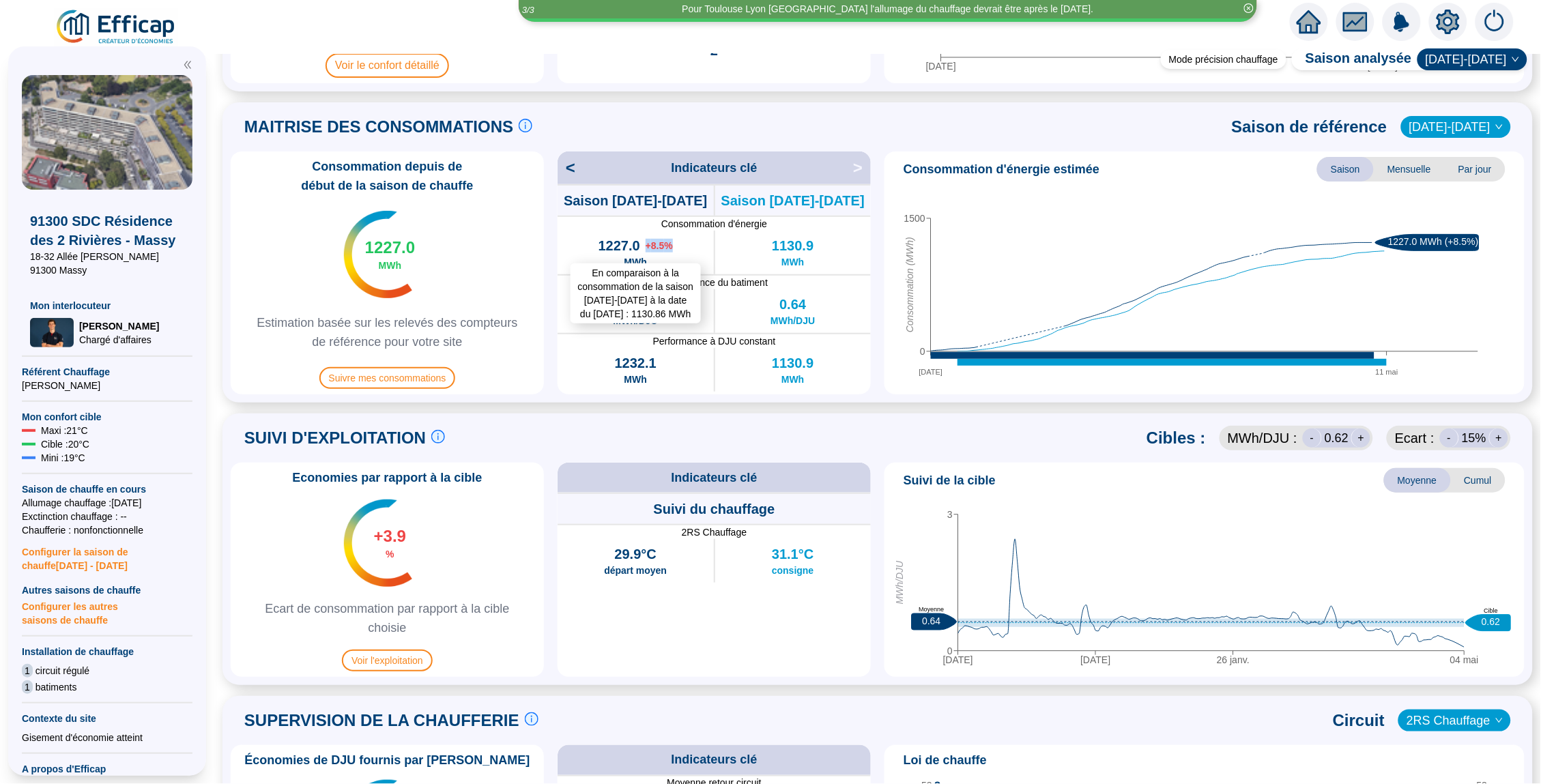
drag, startPoint x: 675, startPoint y: 247, endPoint x: 644, endPoint y: 247, distance: 31.0
click at [644, 247] on div "En comparaison à la consommation de la saison 2023-2024 à la date du 11 mai : 1…" at bounding box center [636, 252] width 157 height 43
click at [885, 277] on div "Consommation d'énergie estimée Saison Mensuelle Par jour 03 oct. 11 mai 0 1500 …" at bounding box center [1205, 273] width 640 height 243
click at [1478, 107] on div "MAITRISE DES CONSOMMATIONS Les consommations d'énergie proviennent des fourniss…" at bounding box center [877, 252] width 1310 height 300
click at [1470, 119] on span "[DATE]-[DATE]" at bounding box center [1456, 127] width 93 height 21
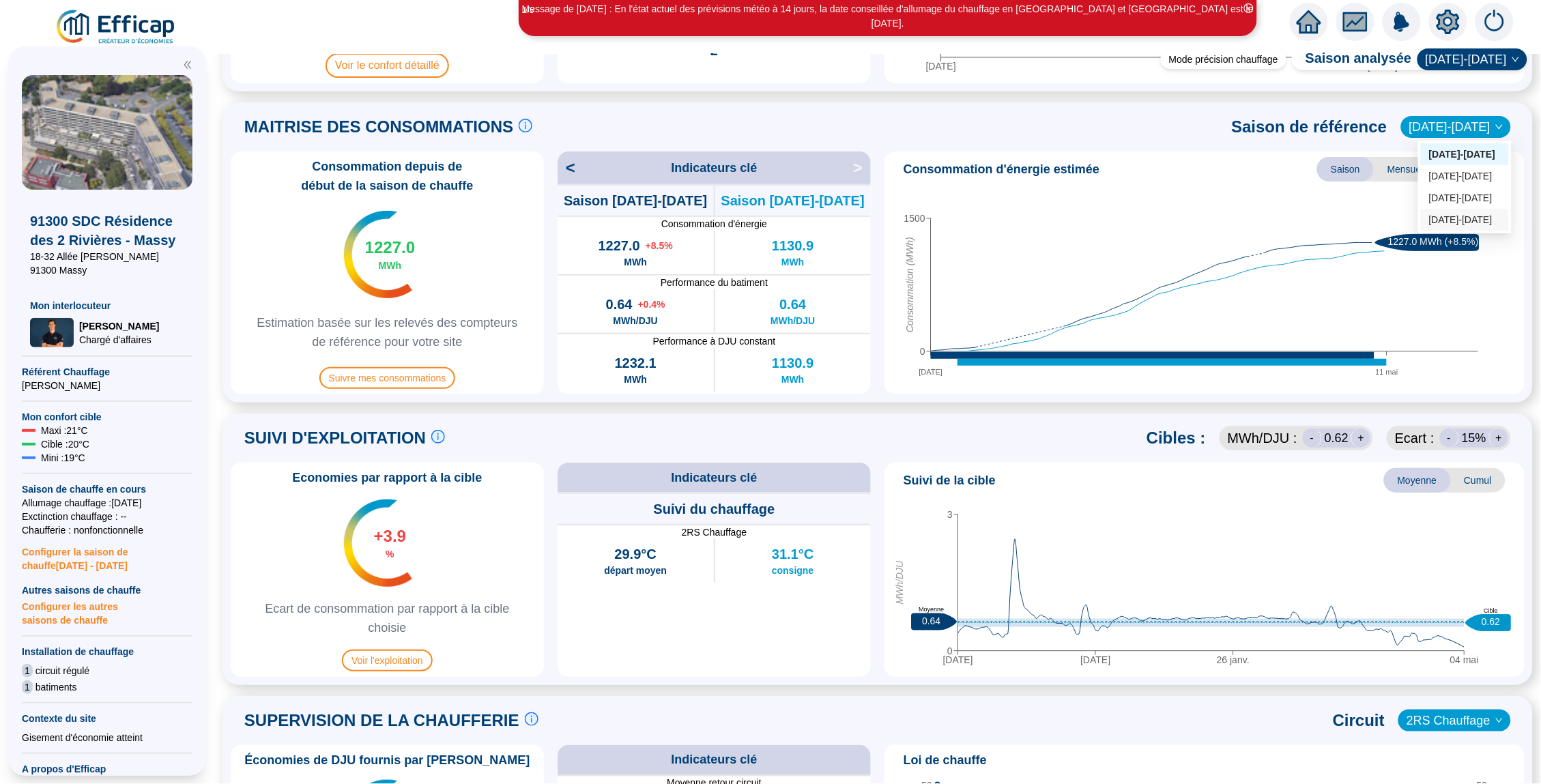
click at [1467, 217] on div "2020-2021" at bounding box center [1464, 220] width 72 height 14
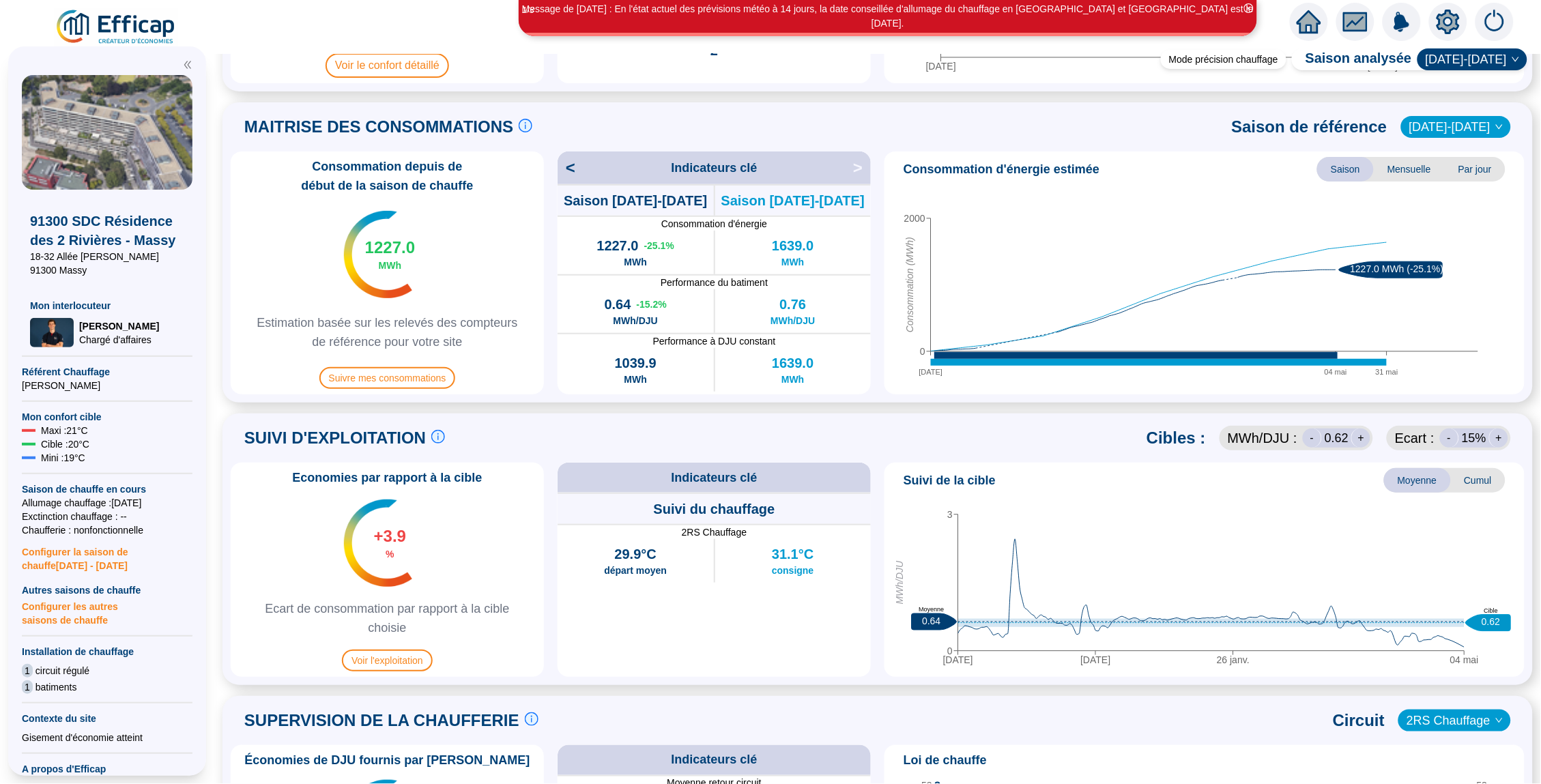
click at [1481, 127] on span "2020-2021" at bounding box center [1456, 127] width 93 height 21
click at [1473, 198] on div "2021-2022" at bounding box center [1466, 198] width 70 height 14
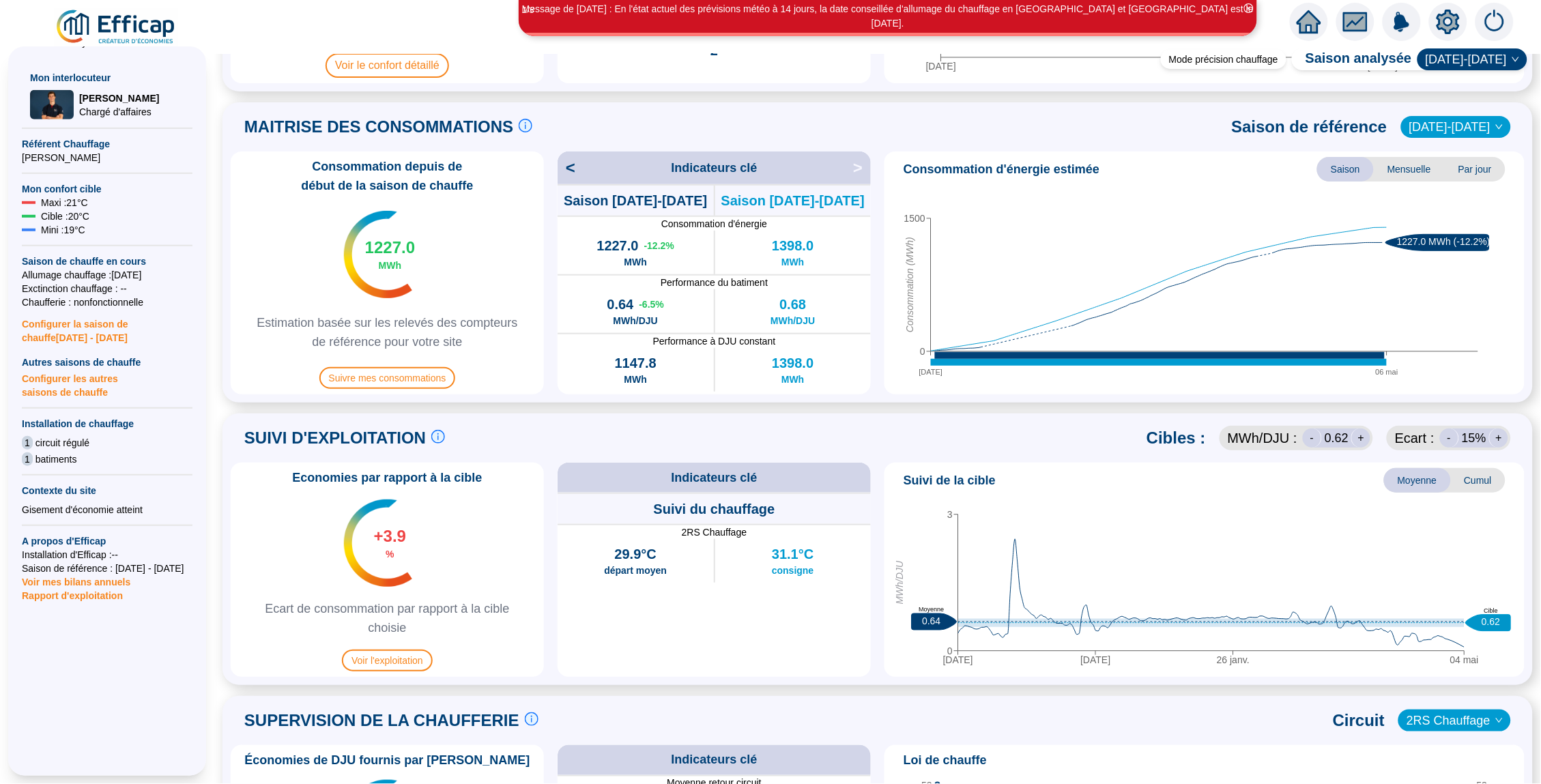
scroll to position [0, 0]
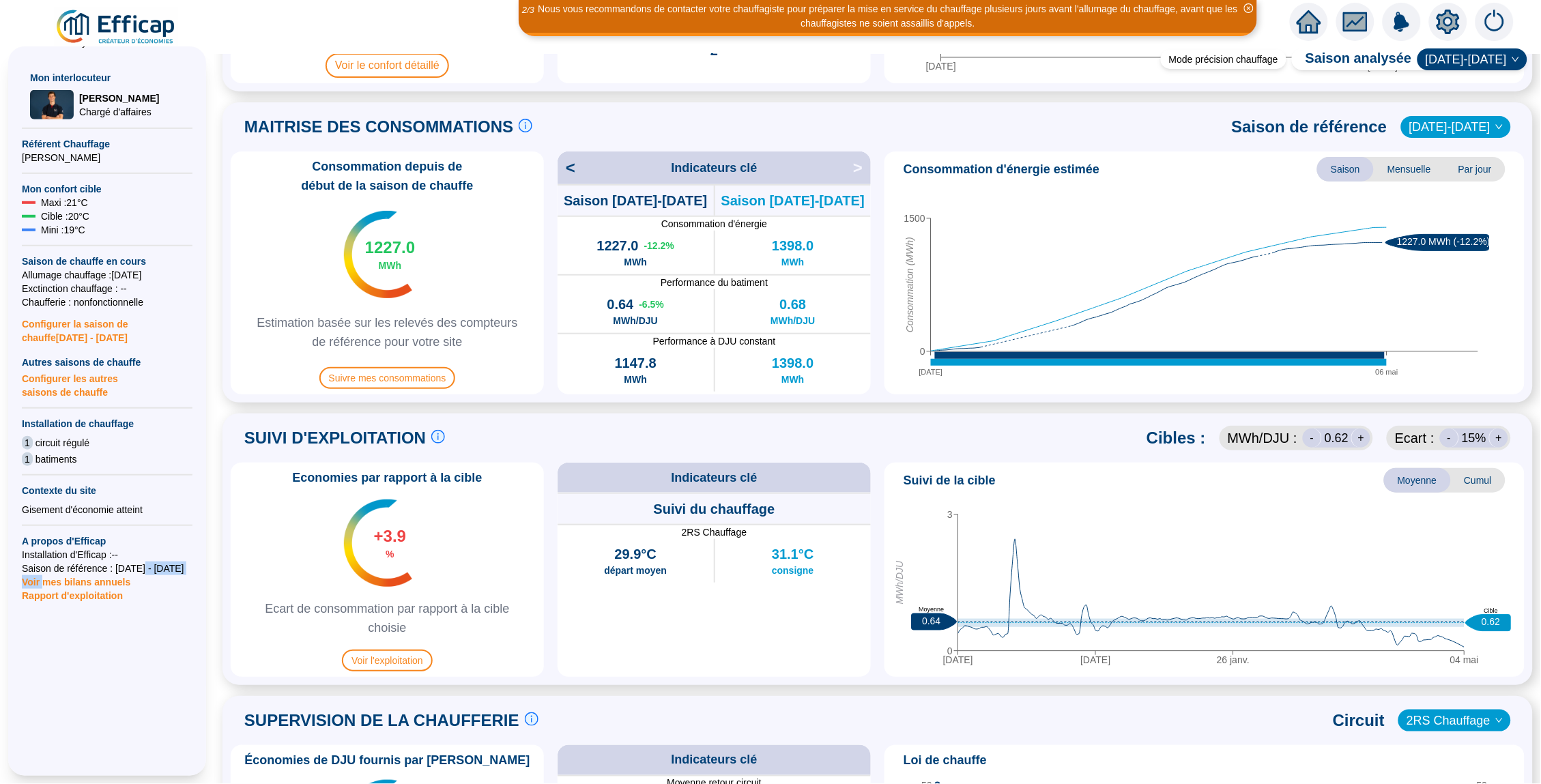
drag, startPoint x: 43, startPoint y: 567, endPoint x: 148, endPoint y: 566, distance: 105.0
click at [148, 566] on div "91300 SDC Résidence des 2 Rivières - Massy 18-32 Allée Albert Thomas 91300 Mass…" at bounding box center [108, 312] width 171 height 929
click at [157, 567] on span "Saison de référence : 2021 - 2022" at bounding box center [108, 567] width 171 height 13
drag, startPoint x: 161, startPoint y: 567, endPoint x: 43, endPoint y: 558, distance: 118.3
click at [43, 558] on div "91300 SDC Résidence des 2 Rivières - Massy 18-32 Allée Albert Thomas 91300 Mass…" at bounding box center [108, 312] width 171 height 929
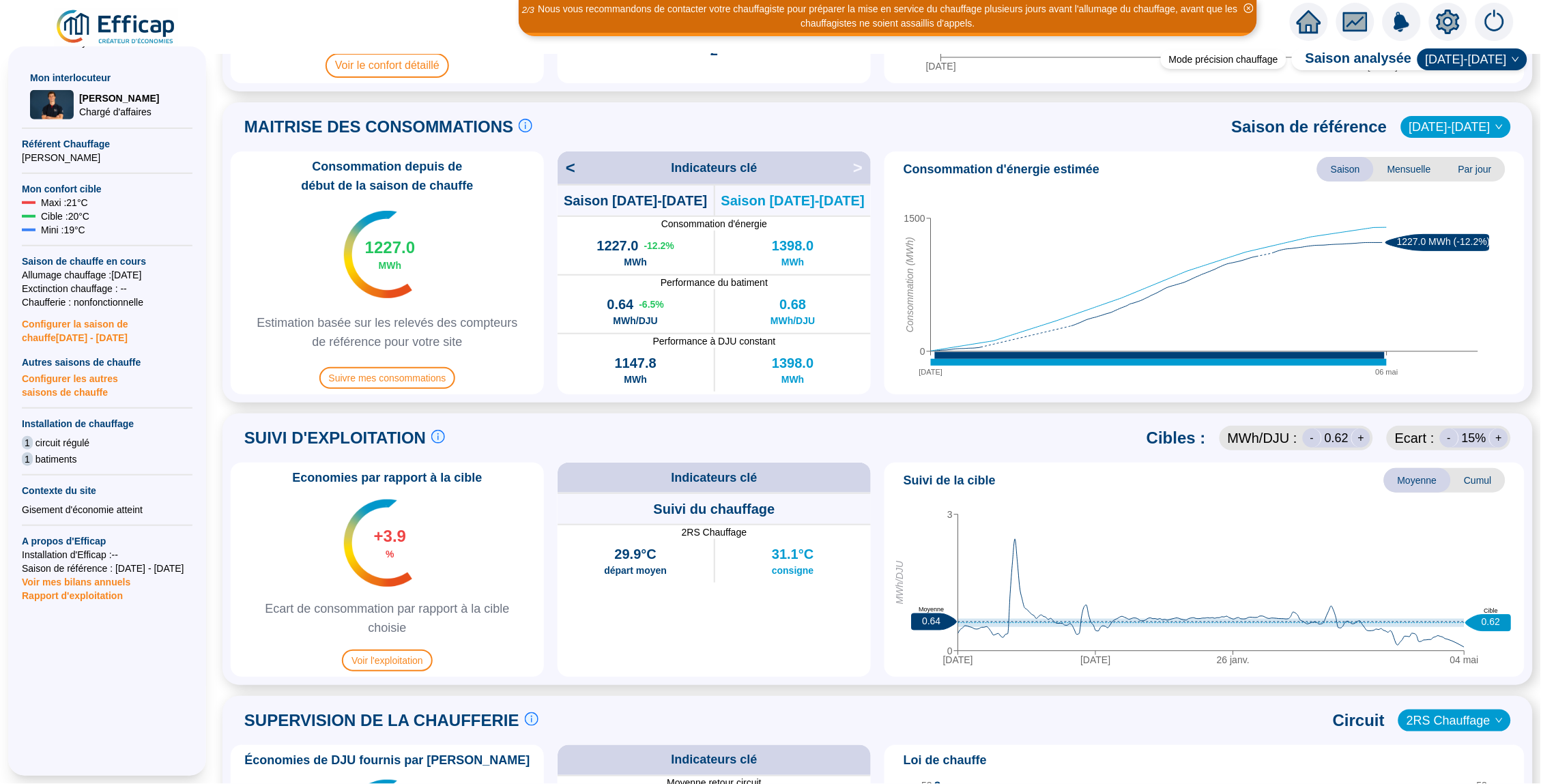
click at [139, 658] on div at bounding box center [108, 689] width 171 height 175
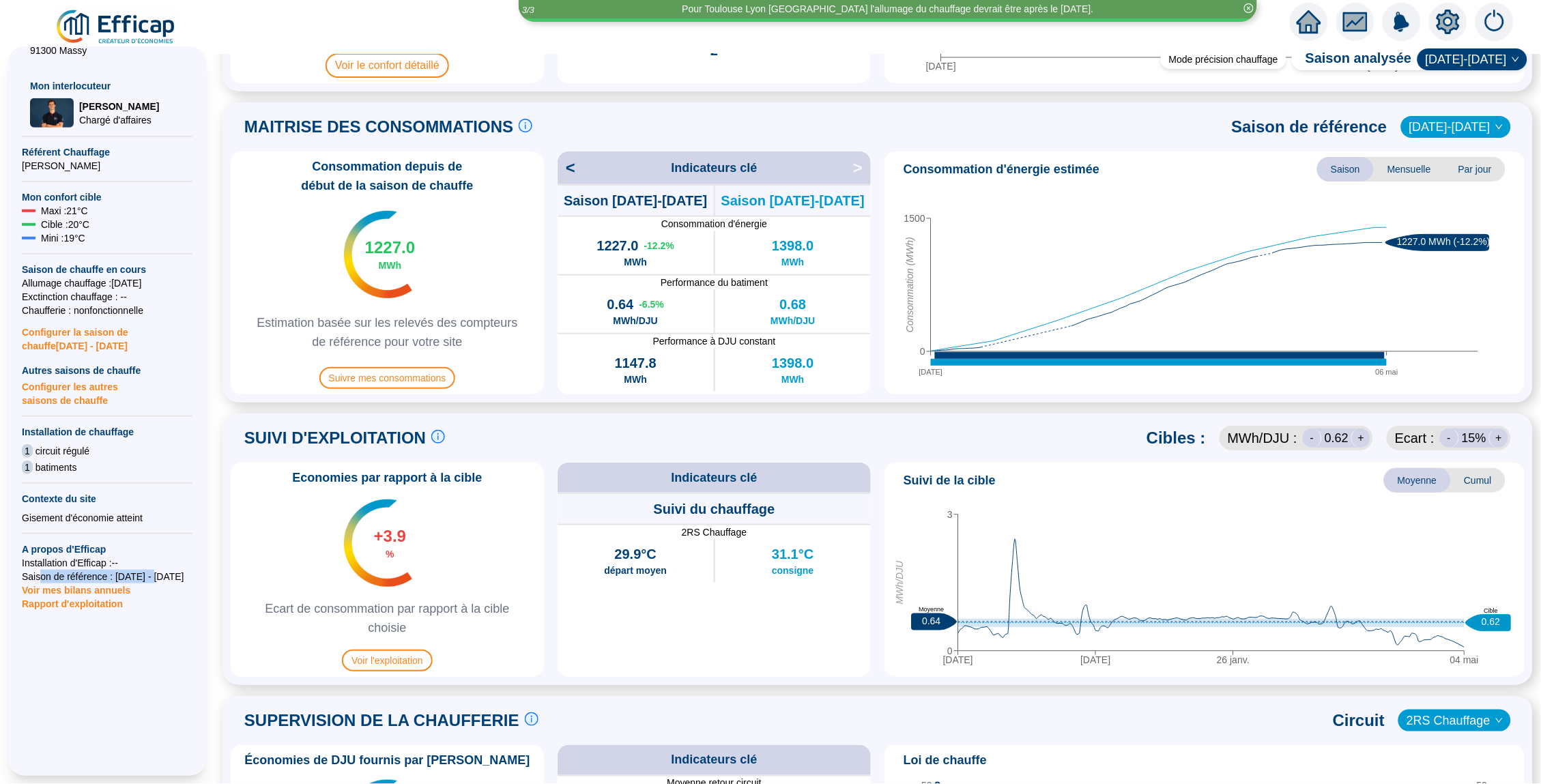
drag, startPoint x: 40, startPoint y: 571, endPoint x: 163, endPoint y: 571, distance: 123.0
click at [163, 571] on span "Saison de référence : 2021 - 2022" at bounding box center [108, 576] width 171 height 13
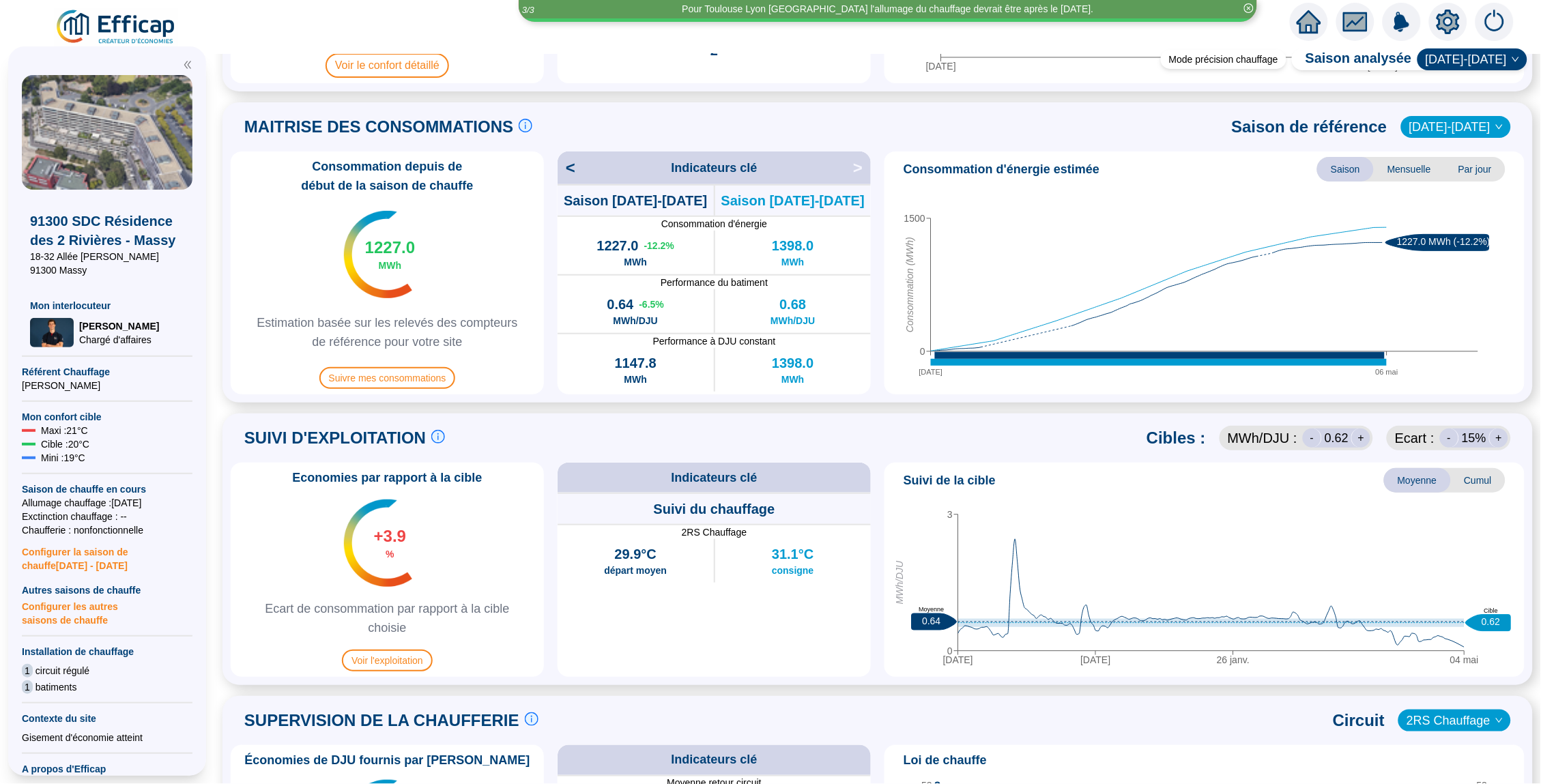
scroll to position [0, 0]
